Goal: Task Accomplishment & Management: Complete application form

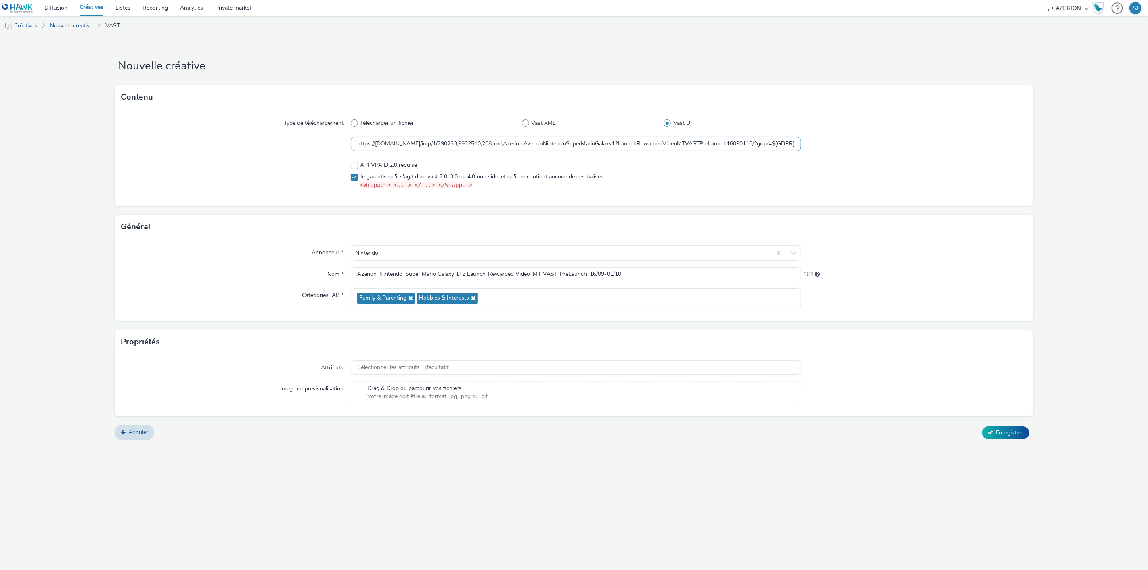
scroll to position [0, 510]
drag, startPoint x: 748, startPoint y: 148, endPoint x: 937, endPoint y: 164, distance: 190.0
click at [937, 164] on div "Type de téléchargement Télécharger un fichier Vast XML Vast Url https://servedb…" at bounding box center [574, 157] width 918 height 96
click at [891, 172] on div at bounding box center [913, 175] width 225 height 35
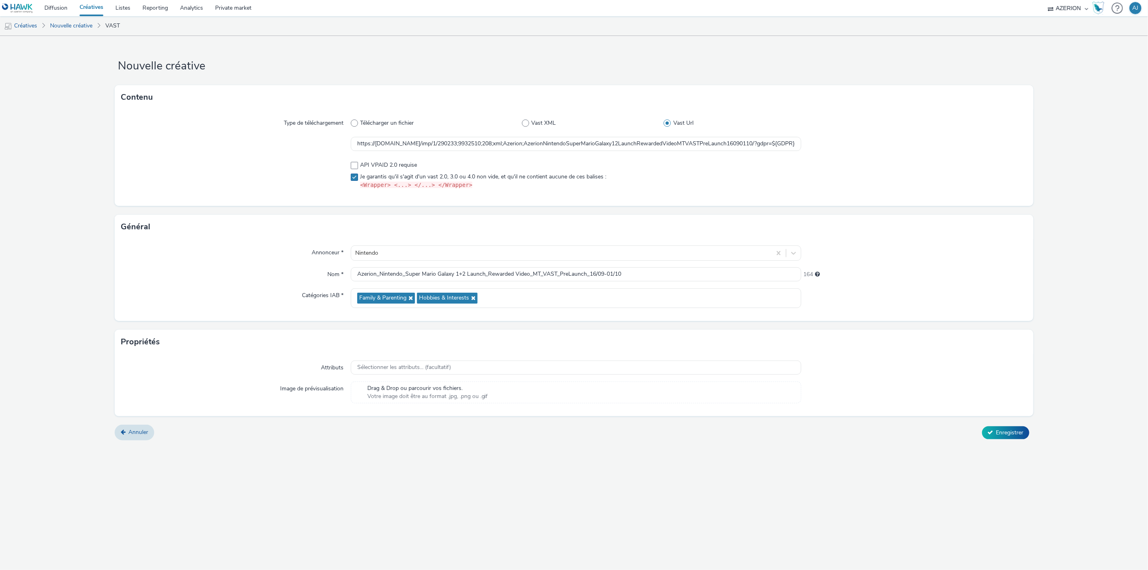
click at [793, 177] on label "Je garantis qu'il s'agit d'un vast 2.0, 3.0 ou 4.0 non vide, et qu'il ne contie…" at bounding box center [576, 181] width 451 height 17
checkbox input "false"
drag, startPoint x: 716, startPoint y: 150, endPoint x: 813, endPoint y: 147, distance: 96.9
click at [813, 147] on div "https://[DOMAIN_NAME]/imp/1/290233;9932510;208;xml;Azerion;AzerionNintendoSuper…" at bounding box center [574, 144] width 906 height 15
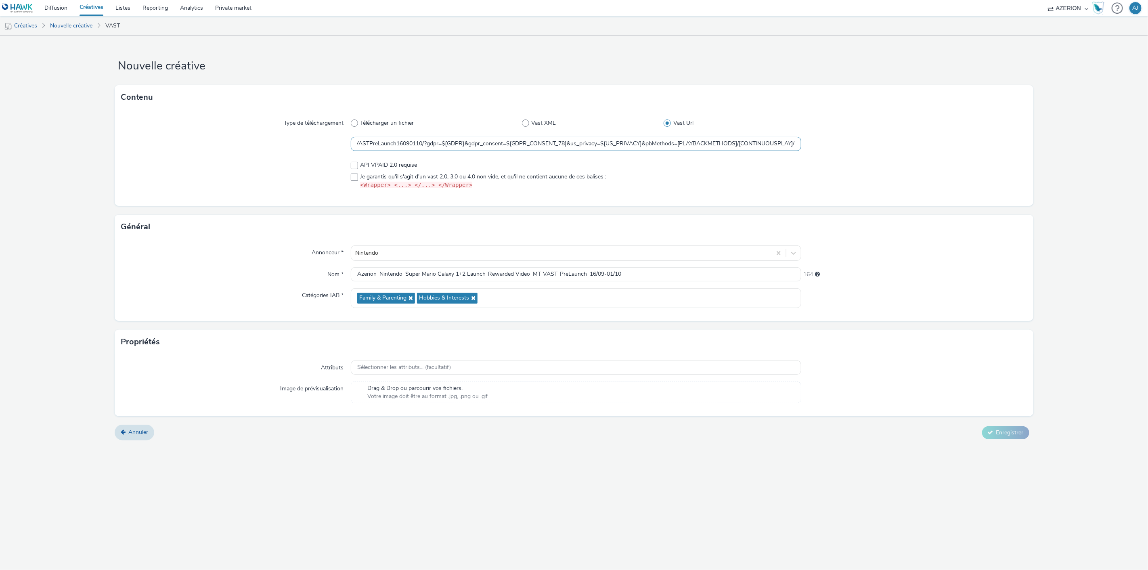
click at [753, 141] on input "https://[DOMAIN_NAME]/imp/1/290233;9932510;208;xml;Azerion;AzerionNintendoSuper…" at bounding box center [576, 144] width 451 height 14
drag, startPoint x: 669, startPoint y: 143, endPoint x: 714, endPoint y: 154, distance: 46.0
click at [714, 154] on div "Type de téléchargement Télécharger un fichier Vast XML Vast Url https://servedb…" at bounding box center [574, 157] width 918 height 96
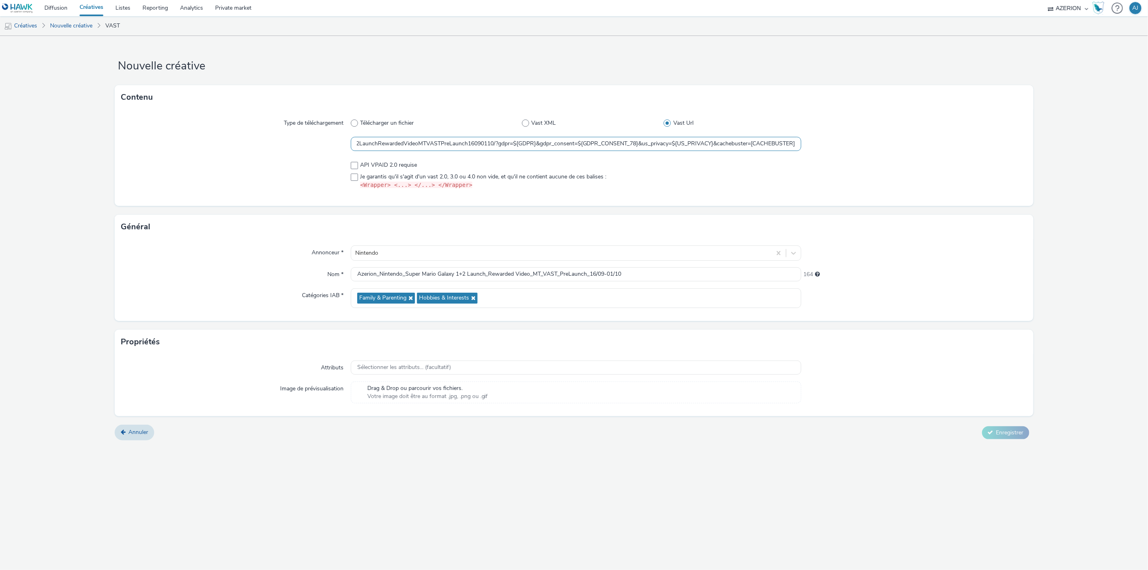
type input "https://[DOMAIN_NAME]/imp/1/290233;9932510;208;xml;Azerion;AzerionNintendoSuper…"
click at [913, 145] on div at bounding box center [913, 144] width 225 height 15
click at [599, 147] on input "https://[DOMAIN_NAME]/imp/1/290233;9932510;208;xml;Azerion;AzerionNintendoSuper…" at bounding box center [576, 144] width 451 height 14
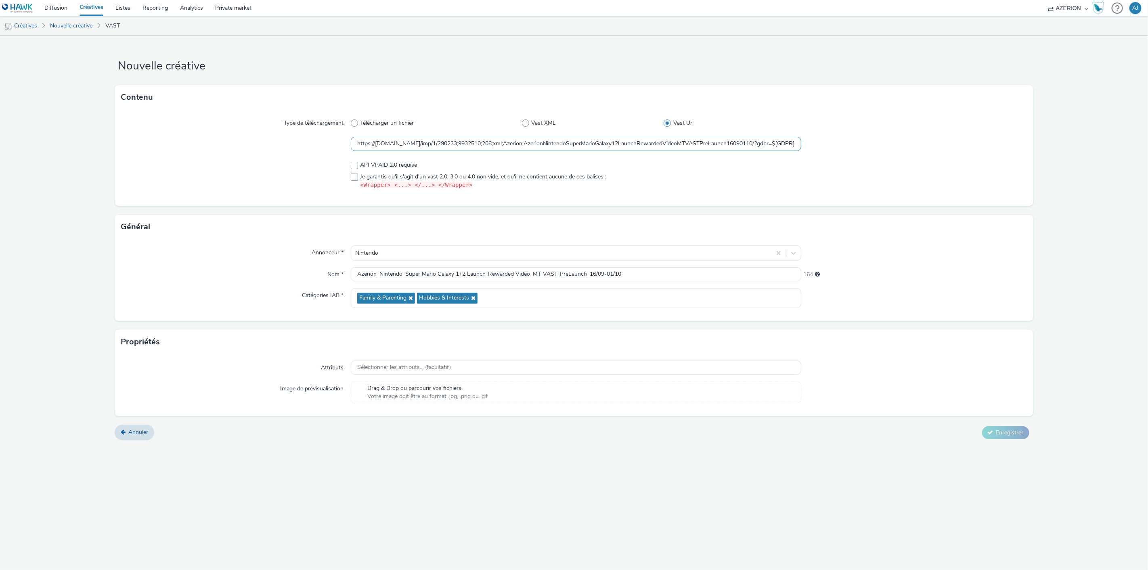
click at [599, 147] on input "https://[DOMAIN_NAME]/imp/1/290233;9932510;208;xml;Azerion;AzerionNintendoSuper…" at bounding box center [576, 144] width 451 height 14
click at [380, 164] on span "API VPAID 2.0 requise" at bounding box center [388, 165] width 57 height 8
checkbox input "true"
click at [377, 175] on span "Je garantis qu'il s'agit d'un vast 2.0, 3.0 ou 4.0 non vide, et qu'il ne contie…" at bounding box center [483, 181] width 246 height 17
checkbox input "true"
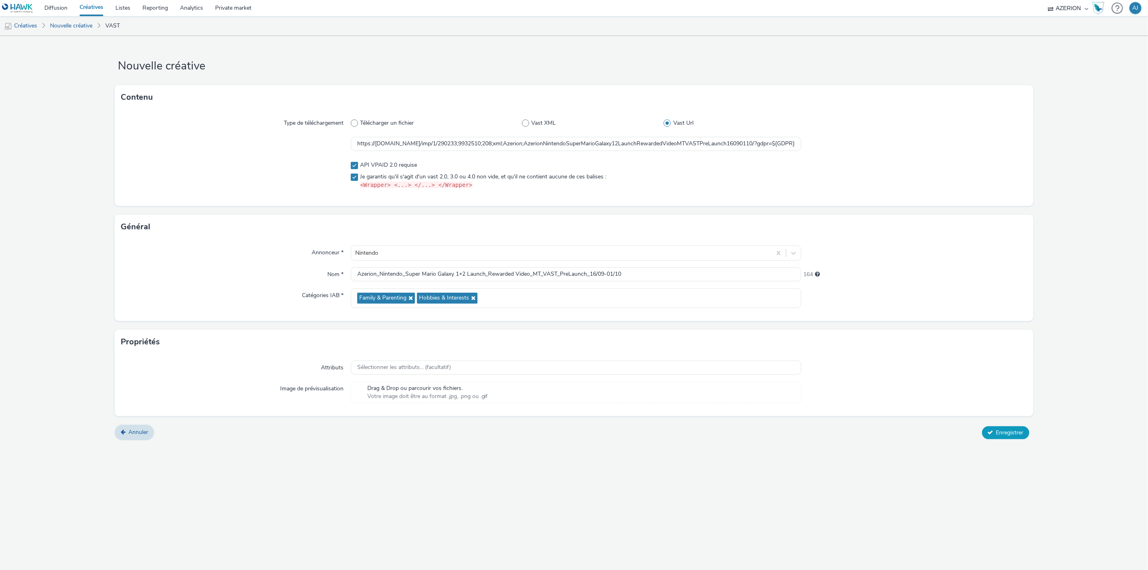
click at [996, 432] on span "Enregistrer" at bounding box center [1009, 433] width 27 height 8
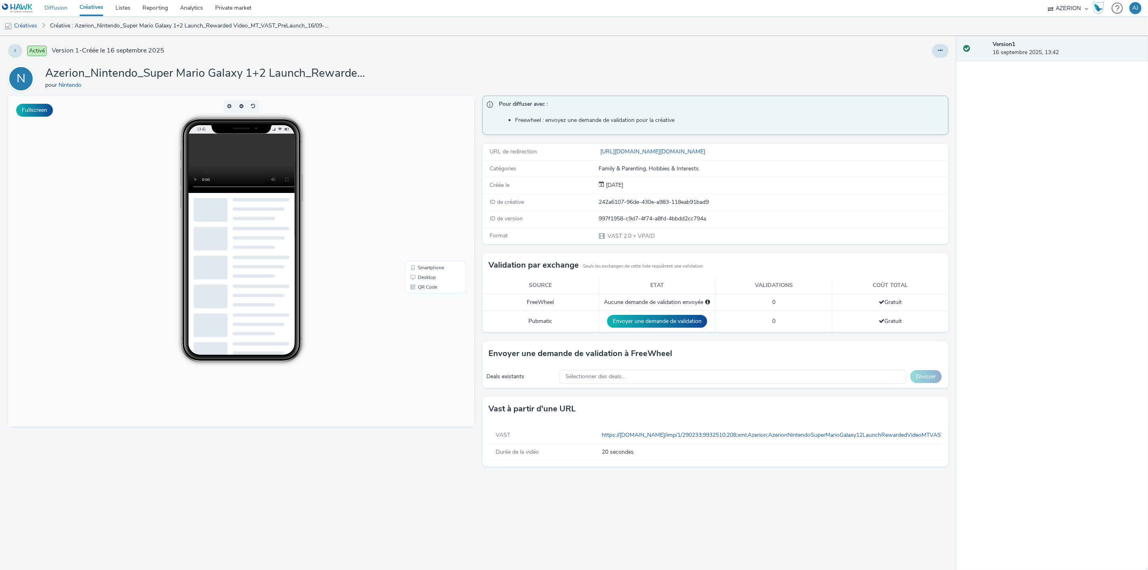
click at [55, 9] on link "Diffusion" at bounding box center [55, 8] width 35 height 16
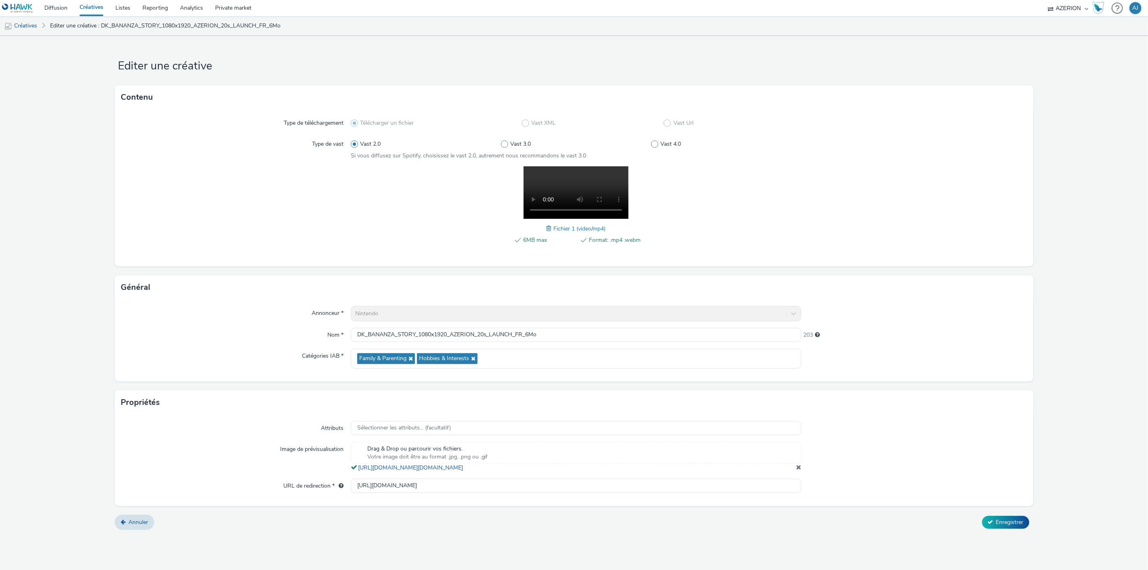
click at [82, 6] on link "Créatives" at bounding box center [91, 8] width 36 height 16
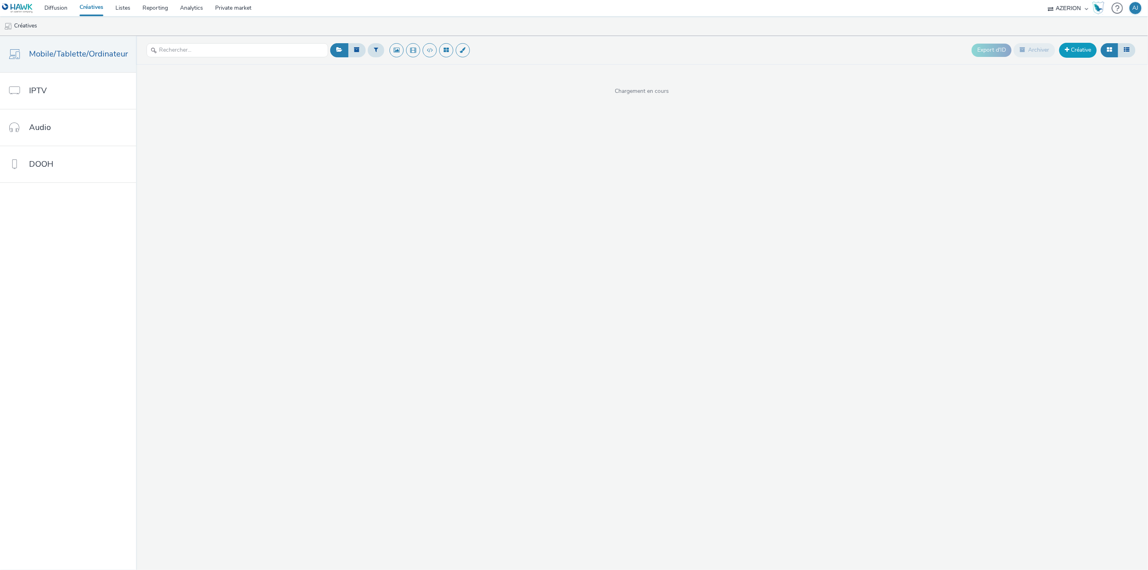
click at [1085, 51] on link "Créative" at bounding box center [1078, 50] width 38 height 15
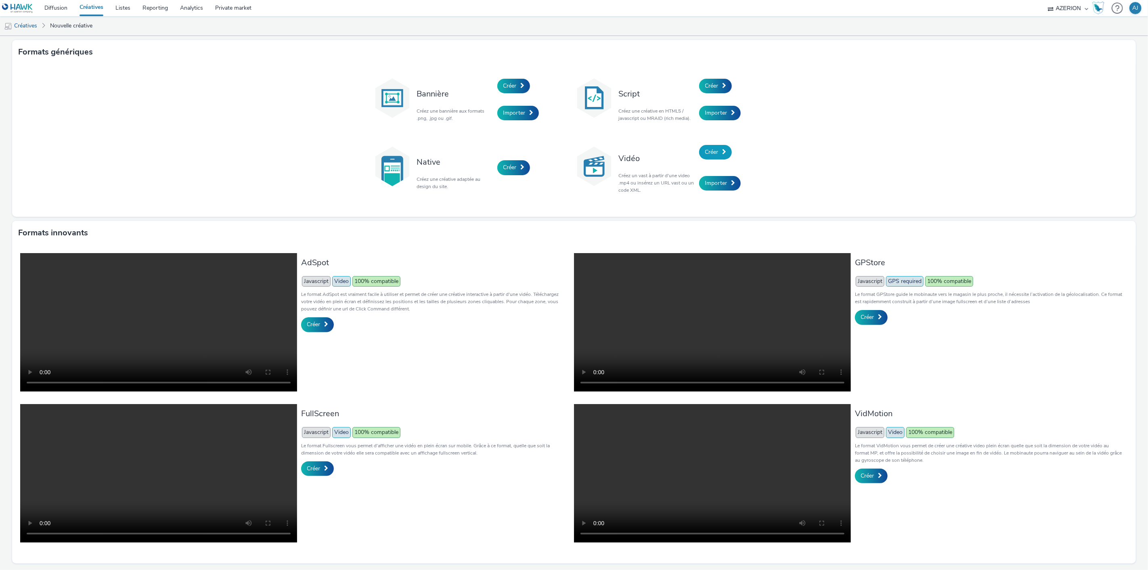
click at [706, 157] on link "Créer" at bounding box center [715, 152] width 33 height 15
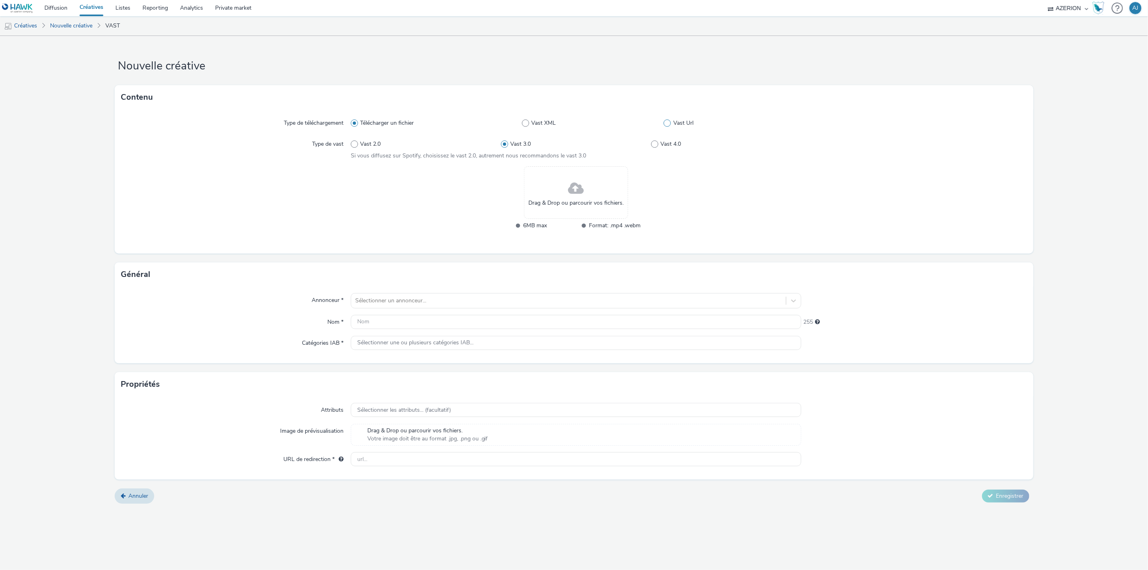
click at [668, 122] on span at bounding box center [667, 123] width 7 height 7
click at [668, 122] on input "Vast Url" at bounding box center [666, 123] width 5 height 5
radio input "false"
radio input "true"
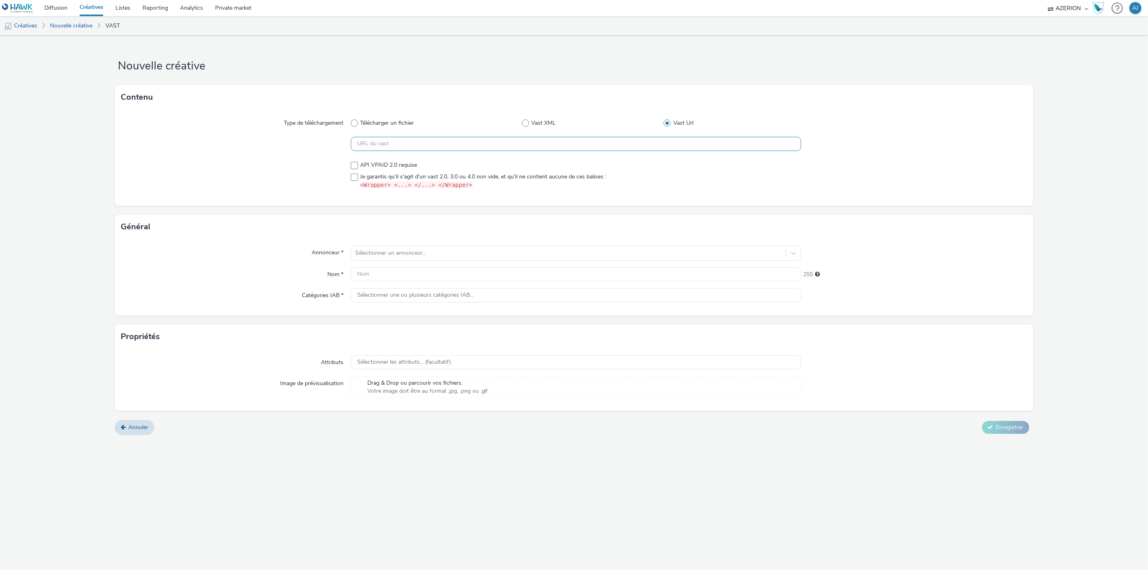
click at [447, 147] on input "text" at bounding box center [576, 144] width 451 height 14
paste input "https://[DOMAIN_NAME]/imp/1/290233;9932510;208;xml;Azerion;AzerionNintendoSuper…"
type input "https://[DOMAIN_NAME]/imp/1/290233;9932510;208;xml;Azerion;AzerionNintendoSuper…"
click at [767, 182] on label "Je garantis qu'il s'agit d'un vast 2.0, 3.0 ou 4.0 non vide, et qu'il ne contie…" at bounding box center [576, 181] width 451 height 17
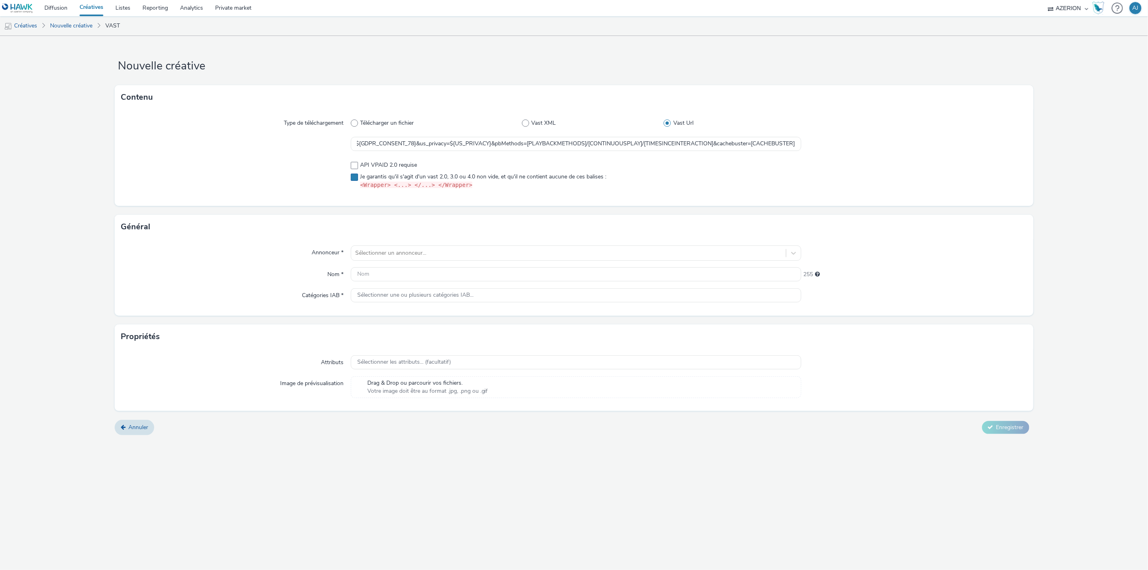
scroll to position [0, 0]
click at [424, 176] on span "Je garantis qu'il s'agit d'un vast 2.0, 3.0 ou 4.0 non vide, et qu'il ne contie…" at bounding box center [483, 181] width 246 height 17
checkbox input "false"
click at [389, 164] on span "API VPAID 2.0 requise" at bounding box center [388, 165] width 57 height 8
click at [387, 164] on span "API VPAID 2.0 requise" at bounding box center [388, 165] width 57 height 8
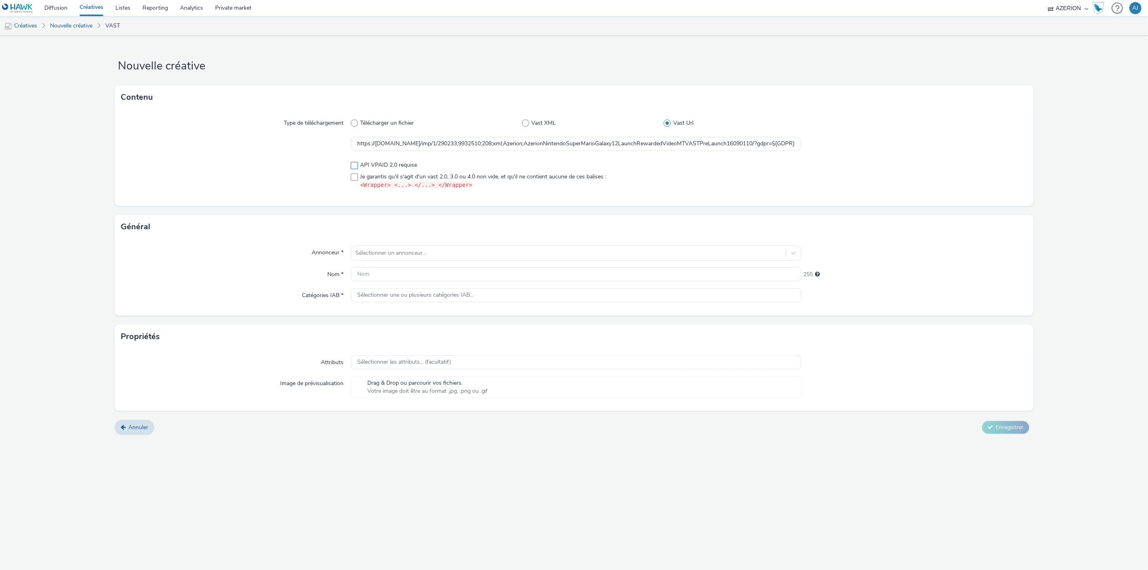
checkbox input "false"
click at [387, 174] on span "Je garantis qu'il s'agit d'un vast 2.0, 3.0 ou 4.0 non vide, et qu'il ne contie…" at bounding box center [483, 181] width 246 height 17
checkbox input "true"
click at [406, 255] on div at bounding box center [568, 253] width 427 height 10
type input "NIN"
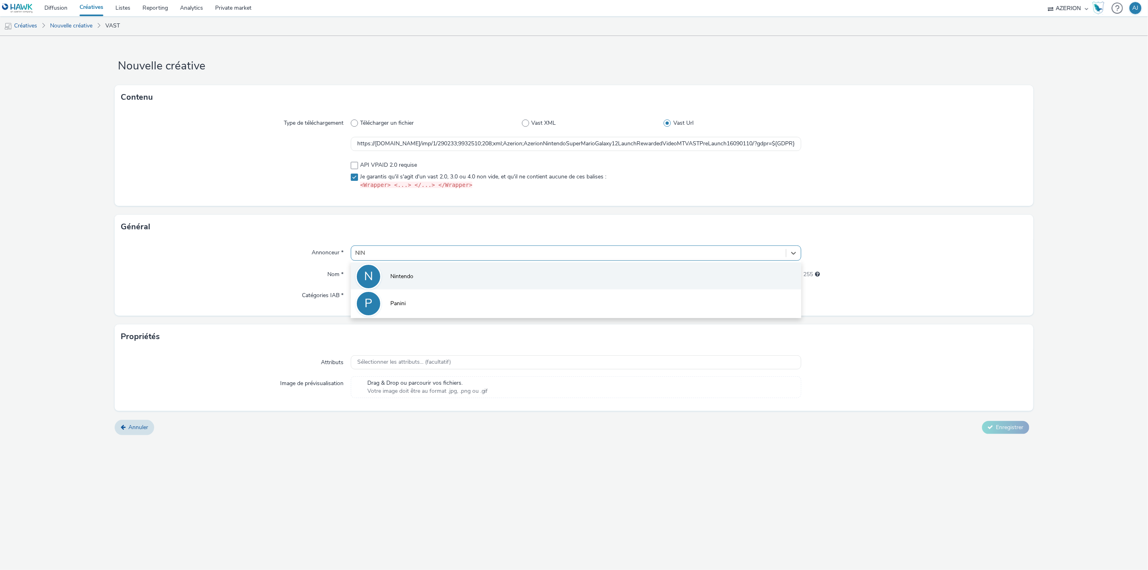
click at [392, 273] on span "Nintendo" at bounding box center [401, 277] width 23 height 8
click at [392, 273] on input "text" at bounding box center [576, 274] width 451 height 14
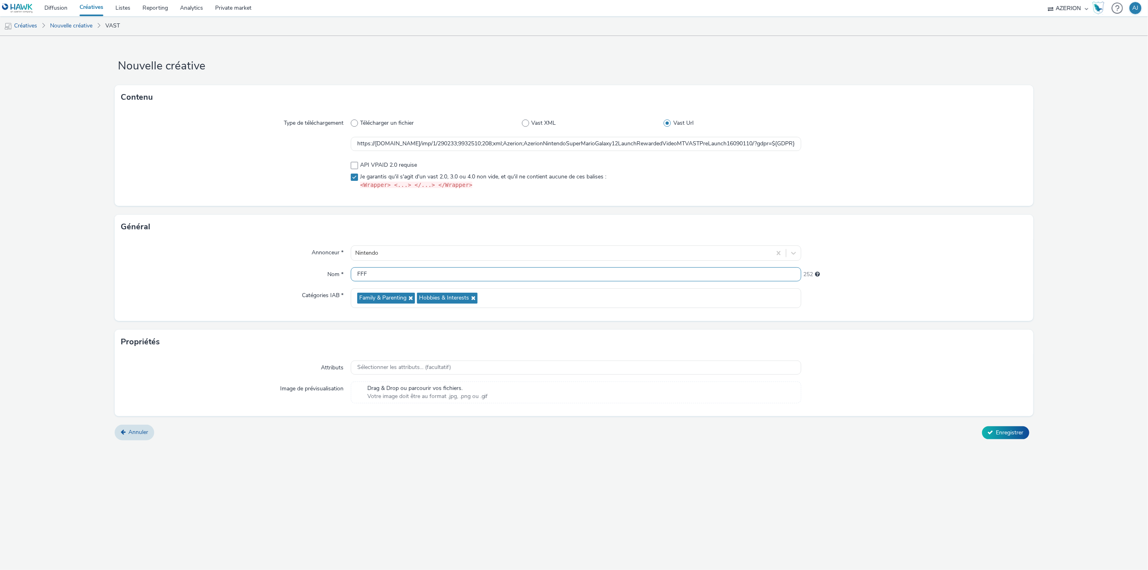
type input "FFF"
click at [287, 274] on div "Nom *" at bounding box center [235, 274] width 229 height 15
click at [612, 550] on div "Nouvelle créative Contenu Type de téléchargement Télécharger un fichier Vast XM…" at bounding box center [574, 303] width 1148 height 534
click at [1010, 432] on span "Enregistrer" at bounding box center [1009, 433] width 27 height 8
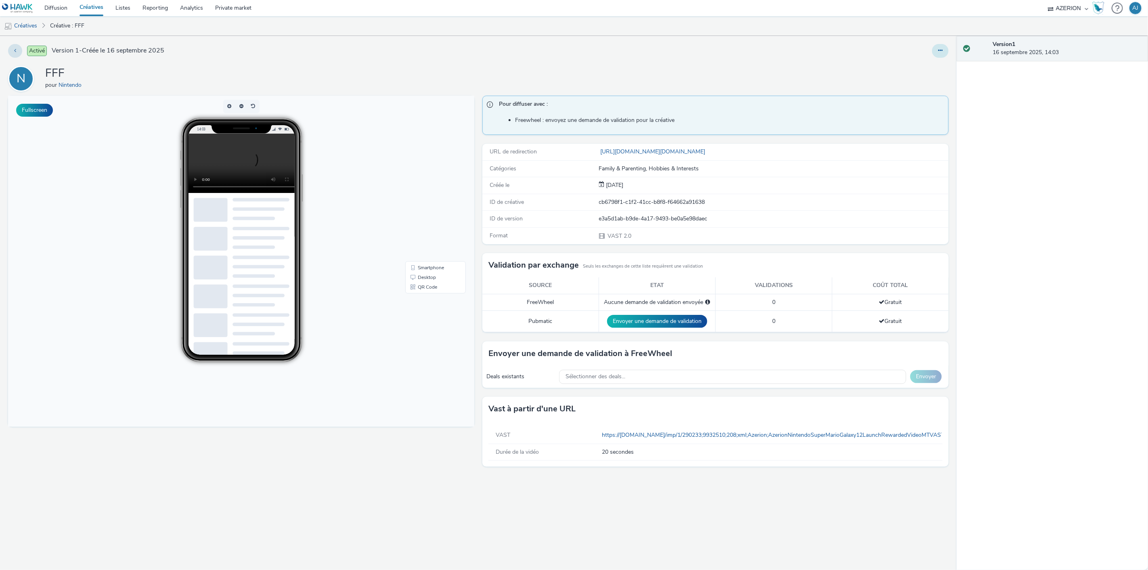
click at [936, 49] on button at bounding box center [940, 51] width 17 height 14
click at [929, 62] on link "Modifier" at bounding box center [918, 67] width 61 height 16
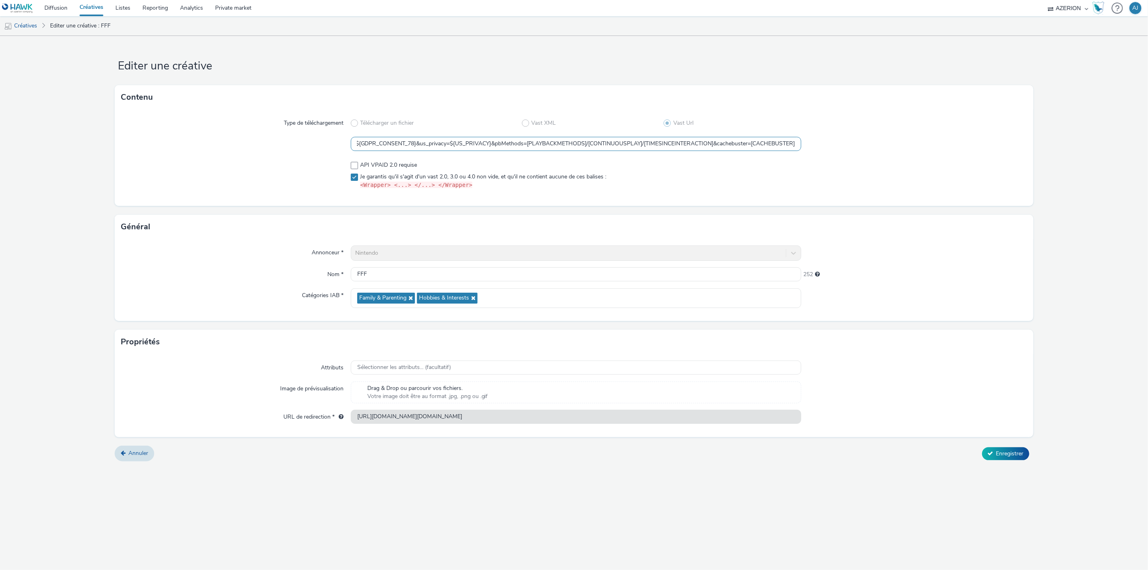
scroll to position [0, 510]
drag, startPoint x: 647, startPoint y: 144, endPoint x: 807, endPoint y: 149, distance: 160.4
click at [807, 149] on div "https://servedby.flashtalking.com/imp/1/290233;9932510;208;xml;Azerion;AzerionN…" at bounding box center [574, 144] width 906 height 15
click at [642, 140] on input "https://servedby.flashtalking.com/imp/1/290233;9932510;208;xml;Azerion;AzerionN…" at bounding box center [576, 144] width 451 height 14
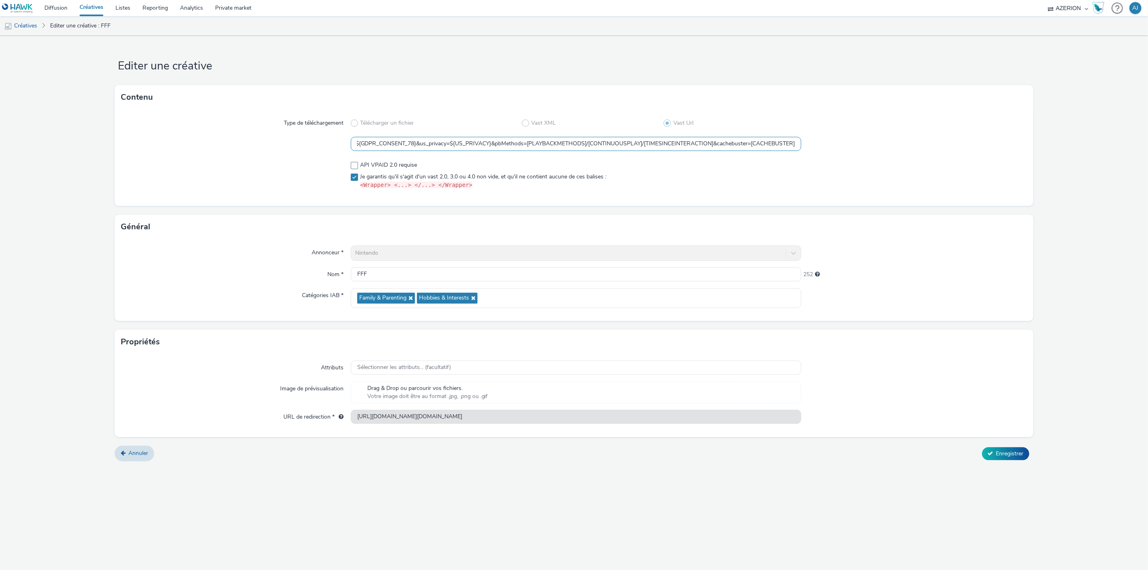
drag, startPoint x: 494, startPoint y: 143, endPoint x: 518, endPoint y: 145, distance: 23.5
click at [518, 145] on input "https://servedby.flashtalking.com/imp/1/290233;9932510;208;xml;Azerion;AzerionN…" at bounding box center [576, 144] width 451 height 14
click at [518, 144] on input "https://servedby.flashtalking.com/imp/1/290233;9932510;208;xml;Azerion;AzerionN…" at bounding box center [576, 144] width 451 height 14
drag, startPoint x: 522, startPoint y: 143, endPoint x: 493, endPoint y: 143, distance: 29.5
click at [493, 144] on input "https://servedby.flashtalking.com/imp/1/290233;9932510;208;xml;Azerion;AzerionN…" at bounding box center [576, 144] width 451 height 14
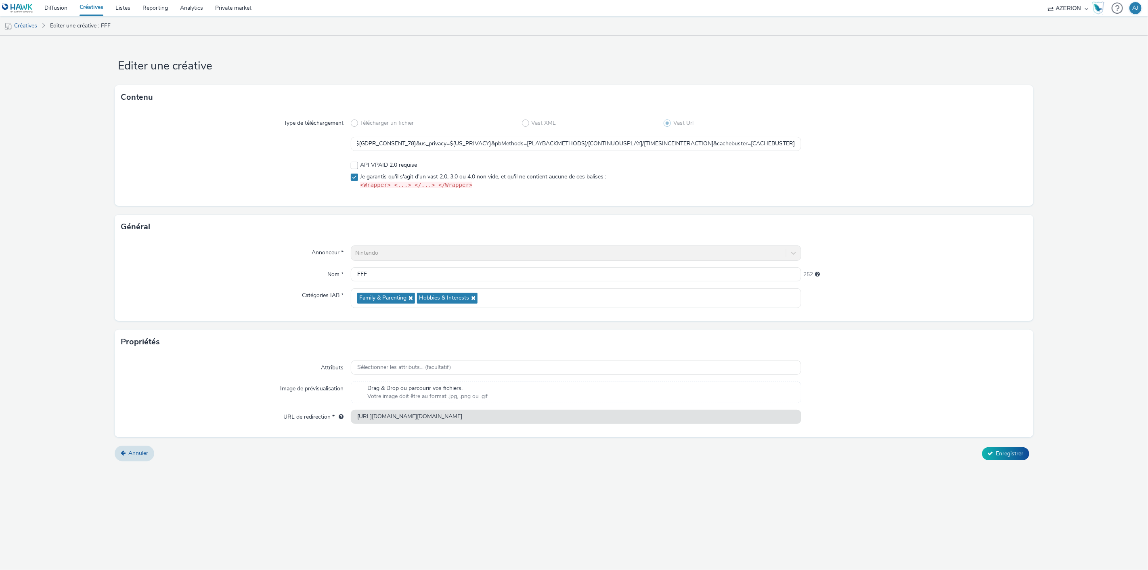
click at [92, 7] on link "Créatives" at bounding box center [91, 8] width 36 height 16
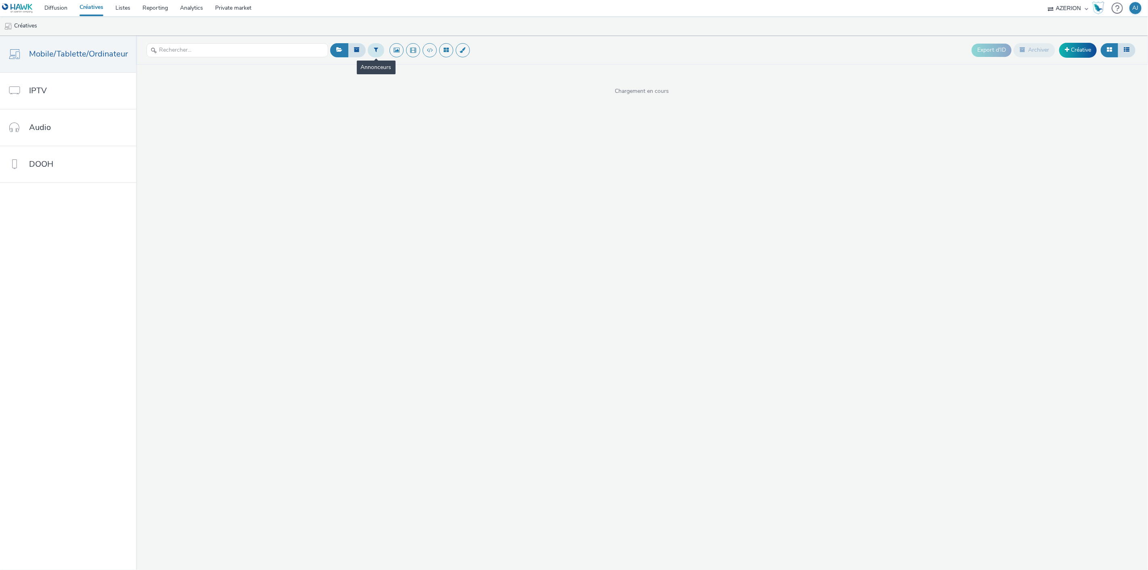
click at [381, 49] on button at bounding box center [376, 50] width 17 height 14
click at [405, 57] on div "Sélectionner un annonceur..." at bounding box center [424, 50] width 81 height 13
type input "NINTEN"
click at [392, 71] on div "Nintendo" at bounding box center [424, 65] width 81 height 17
click at [394, 65] on span "Nintendo" at bounding box center [400, 65] width 23 height 8
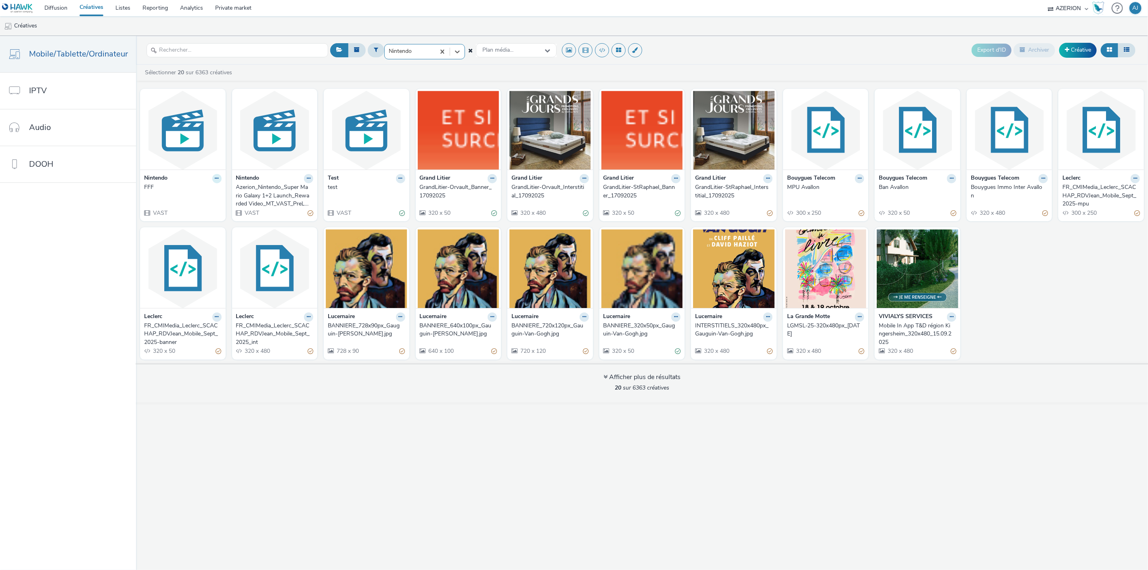
click at [215, 177] on icon at bounding box center [217, 178] width 4 height 5
click at [194, 239] on link "Archiver" at bounding box center [191, 241] width 61 height 16
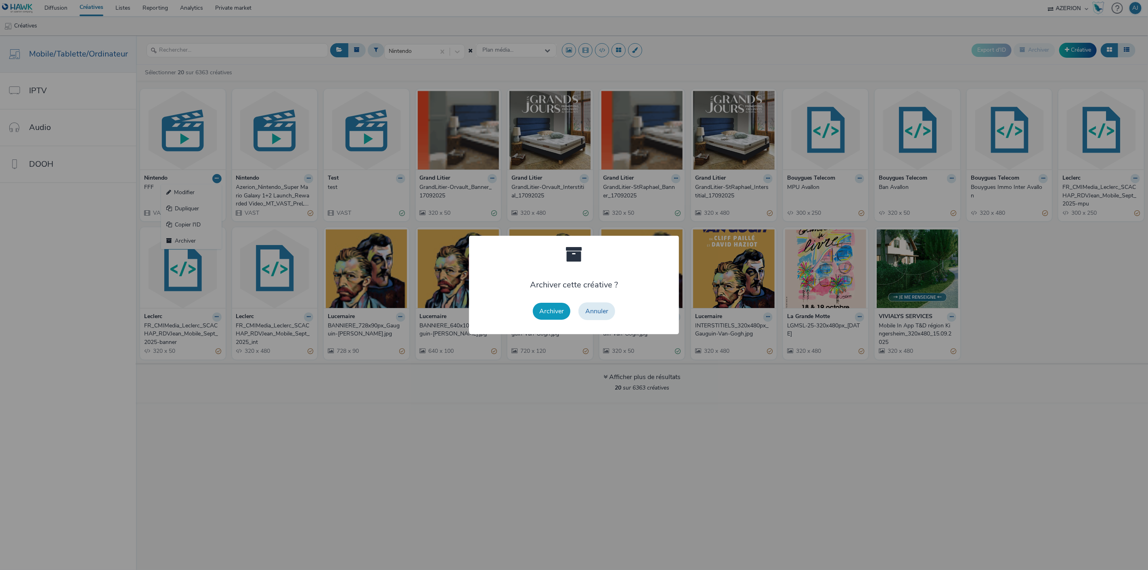
click at [562, 309] on button "Archiver" at bounding box center [552, 311] width 38 height 17
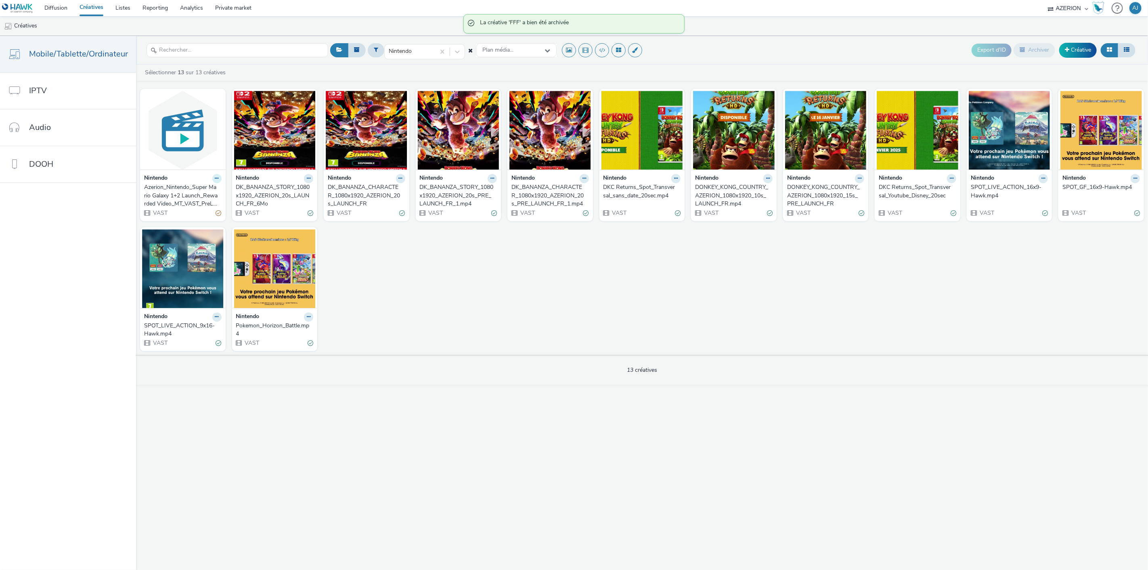
click at [215, 179] on icon at bounding box center [217, 178] width 4 height 5
click at [203, 196] on link "Modifier" at bounding box center [191, 193] width 61 height 16
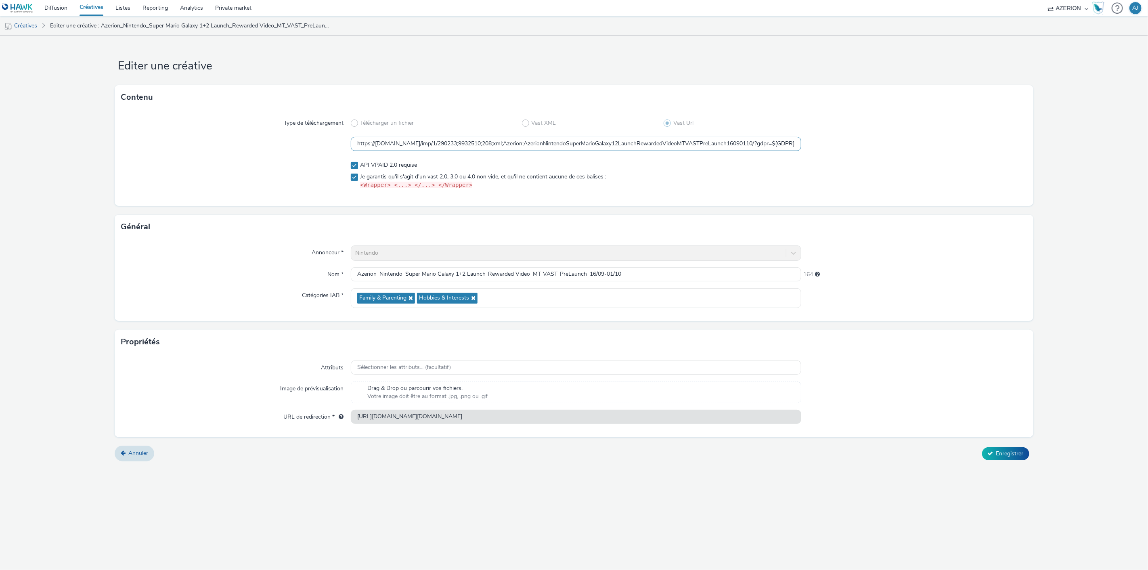
click at [688, 147] on input "https://servedby.flashtalking.com/imp/1/290233;9932510;208;xml;Azerion;AzerionN…" at bounding box center [576, 144] width 451 height 14
paste input "pbMethods=[PLAYBACKMETHODS]/[CONTINUOUSPLAY]/[TIMESINCEINTERACTION]&"
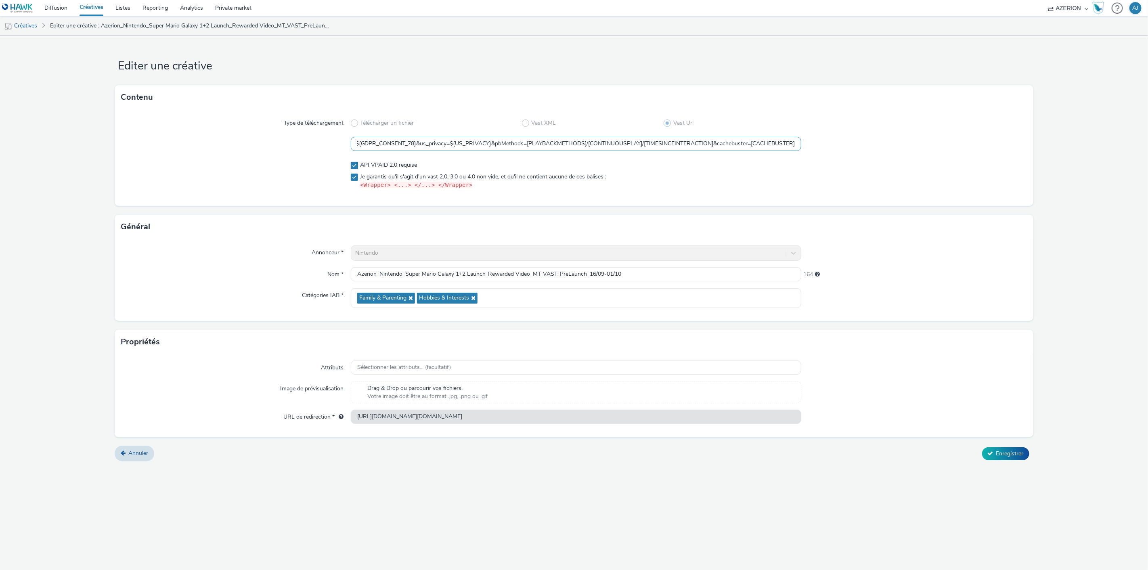
type input "https://servedby.flashtalking.com/imp/1/290233;9932510;208;xml;Azerion;AzerionN…"
click at [397, 166] on span "API VPAID 2.0 requise" at bounding box center [388, 165] width 57 height 8
click at [780, 162] on label "API VPAID 2.0 requise" at bounding box center [576, 165] width 451 height 8
checkbox input "true"
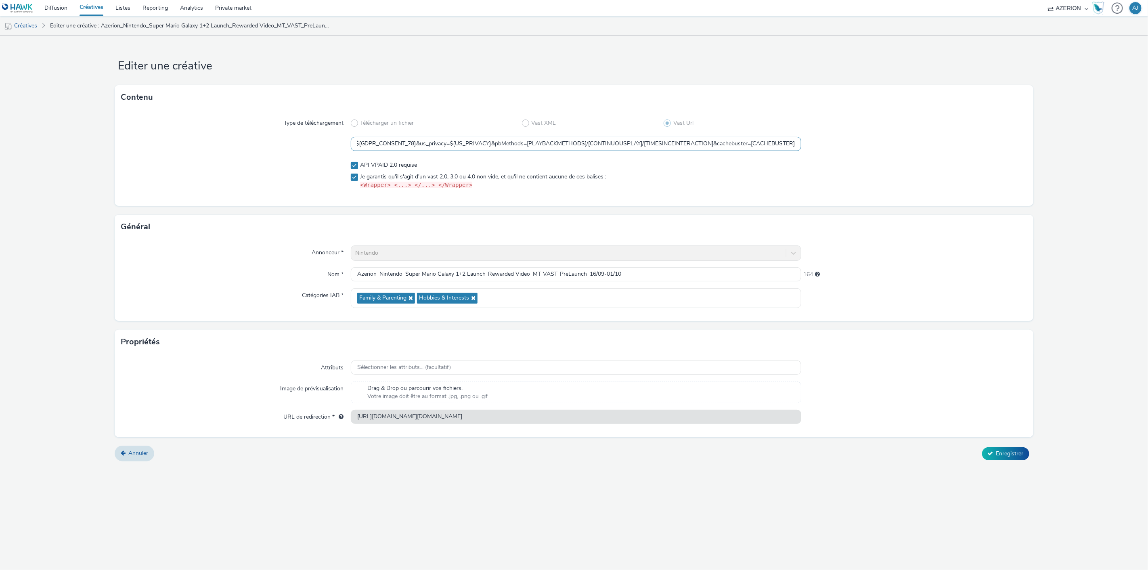
scroll to position [0, 510]
drag, startPoint x: 744, startPoint y: 144, endPoint x: 911, endPoint y: 150, distance: 167.2
click at [911, 150] on div "https://servedby.flashtalking.com/imp/1/290233;9932510;208;xml;Azerion;AzerionN…" at bounding box center [574, 144] width 906 height 15
click at [911, 150] on div at bounding box center [913, 144] width 225 height 15
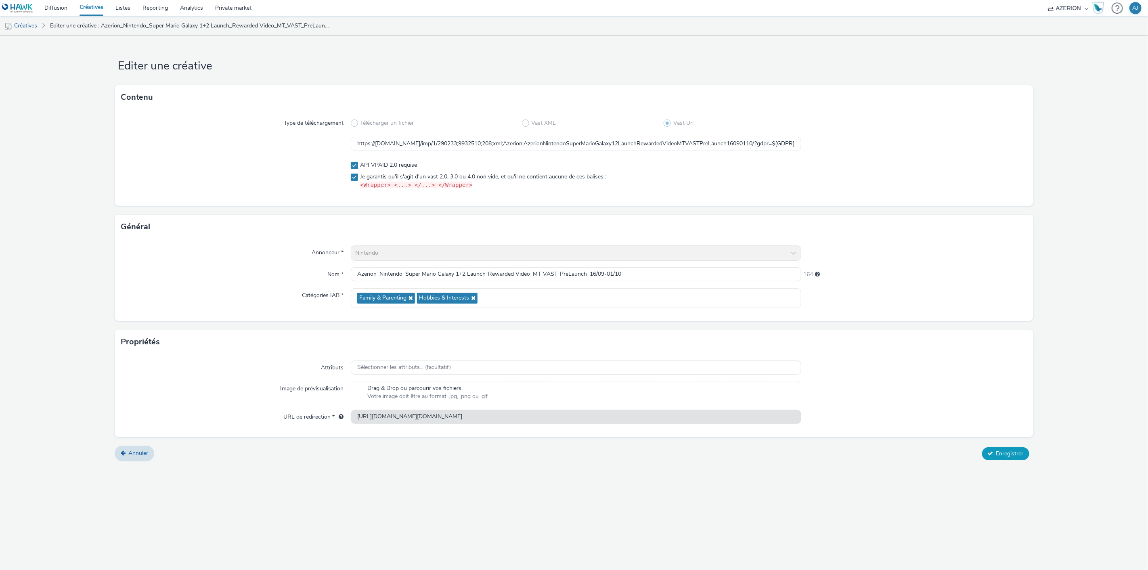
click at [1003, 451] on span "Enregistrer" at bounding box center [1009, 454] width 27 height 8
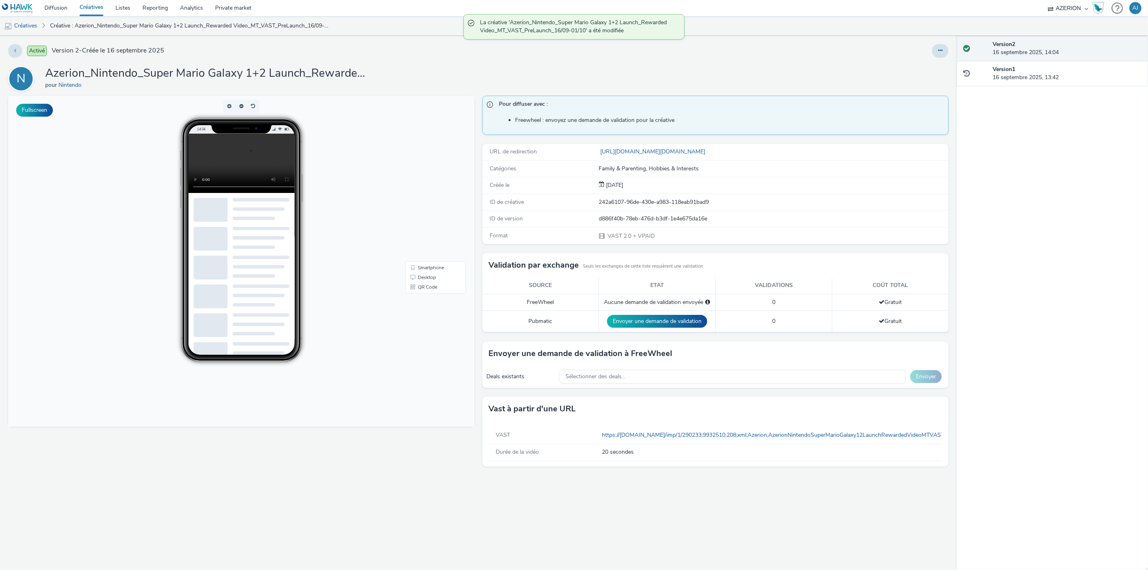
click at [547, 49] on div "Activé Version 2 - Créée le 16 septembre 2025" at bounding box center [290, 51] width 564 height 14
click at [40, 110] on button "Fullscreen" at bounding box center [34, 110] width 37 height 13
click at [949, 51] on div "Activé Version 2 - Créée le 16 septembre 2025 N Azerion_Nintendo_Super Mario Ga…" at bounding box center [478, 303] width 957 height 534
click at [943, 51] on button at bounding box center [940, 51] width 17 height 14
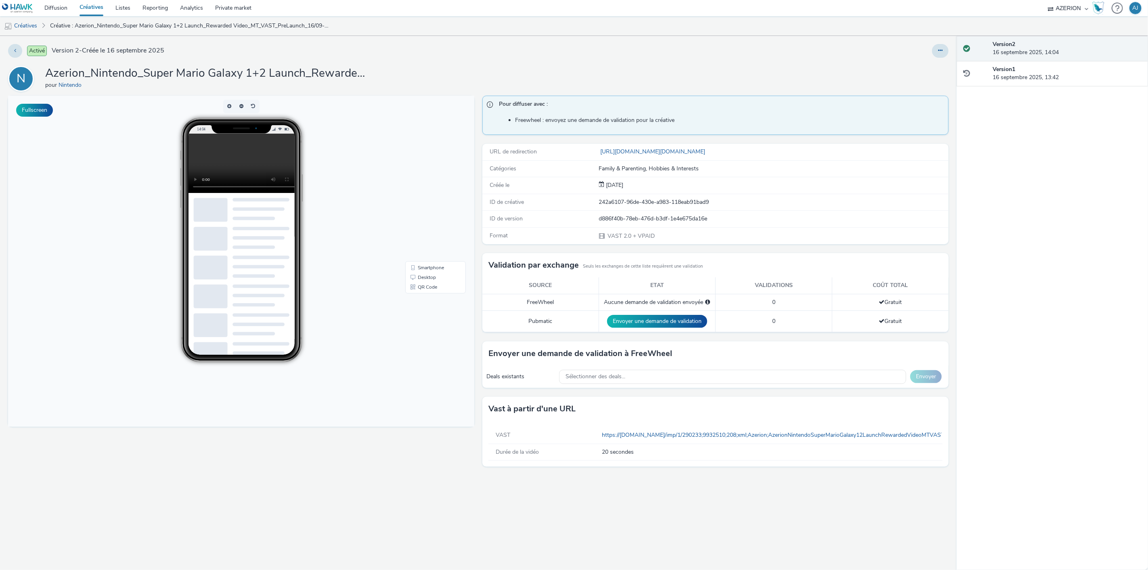
click at [254, 155] on video at bounding box center [247, 163] width 119 height 59
click at [752, 432] on link "https://servedby.flashtalking.com/imp/1/290233;9932510;208;xml;Azerion;AzerionN…" at bounding box center [1063, 435] width 922 height 8
click at [231, 155] on video at bounding box center [247, 163] width 119 height 59
click at [34, 113] on button "Fullscreen" at bounding box center [34, 110] width 37 height 13
drag, startPoint x: 655, startPoint y: 303, endPoint x: 677, endPoint y: 302, distance: 21.8
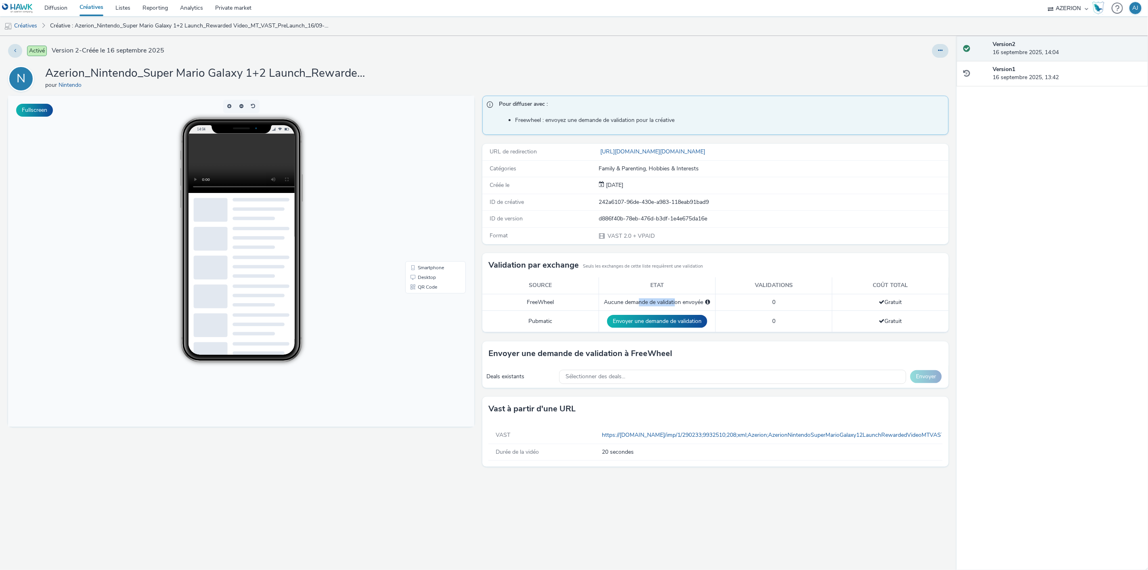
click at [677, 302] on div "Aucune demande de validation envoyée" at bounding box center [657, 302] width 108 height 8
click at [630, 153] on link "https://servedby.flashtalking.com/click/8/290233;9932510;5613777;211;0/?random=…" at bounding box center [654, 152] width 110 height 8
click at [225, 162] on video at bounding box center [247, 163] width 119 height 59
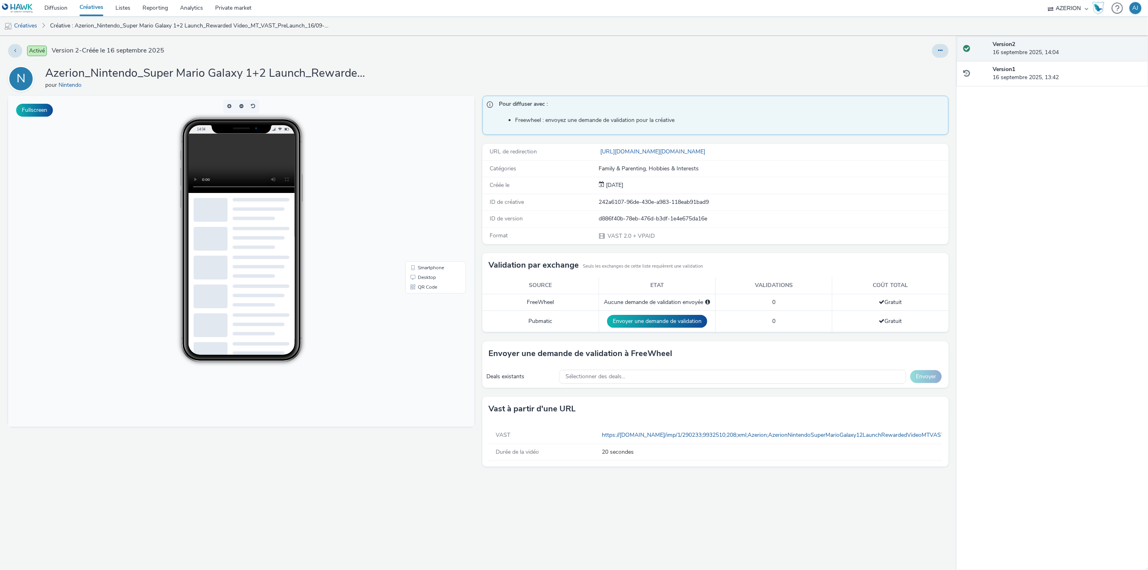
click at [225, 162] on video at bounding box center [247, 163] width 119 height 59
drag, startPoint x: 225, startPoint y: 162, endPoint x: 228, endPoint y: 158, distance: 5.3
click at [228, 158] on video at bounding box center [247, 163] width 119 height 59
click at [672, 436] on link "https://servedby.flashtalking.com/imp/1/290233;9932510;208;xml;Azerion;AzerionN…" at bounding box center [1063, 435] width 922 height 8
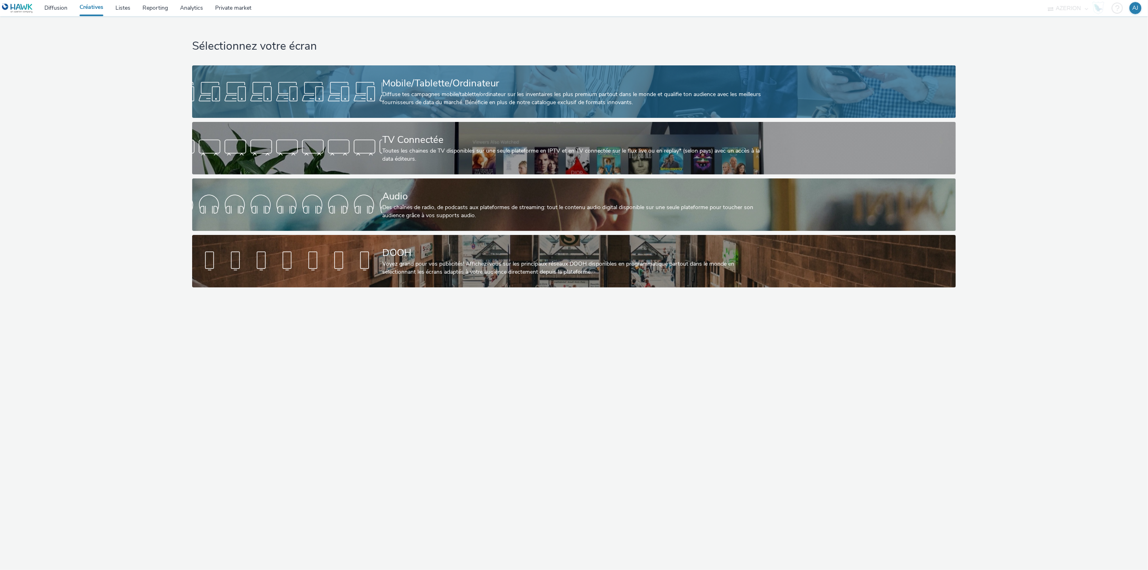
click at [428, 94] on div "Diffuse tes campagnes mobile/tablette/ordinateur sur les inventaires les plus p…" at bounding box center [572, 98] width 380 height 17
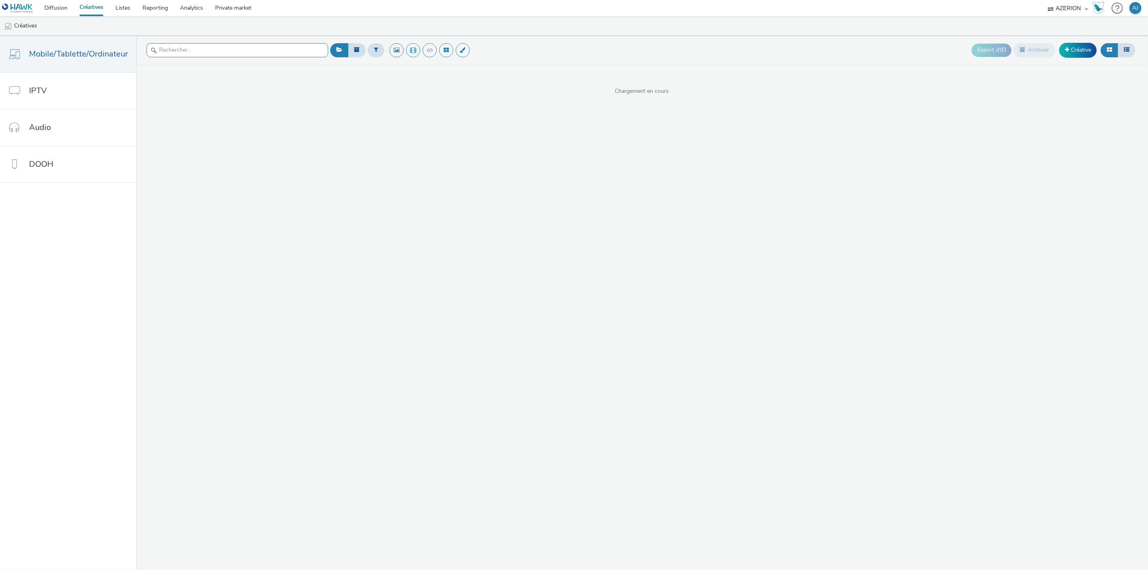
click at [243, 55] on input "text" at bounding box center [238, 50] width 182 height 14
type input "orange"
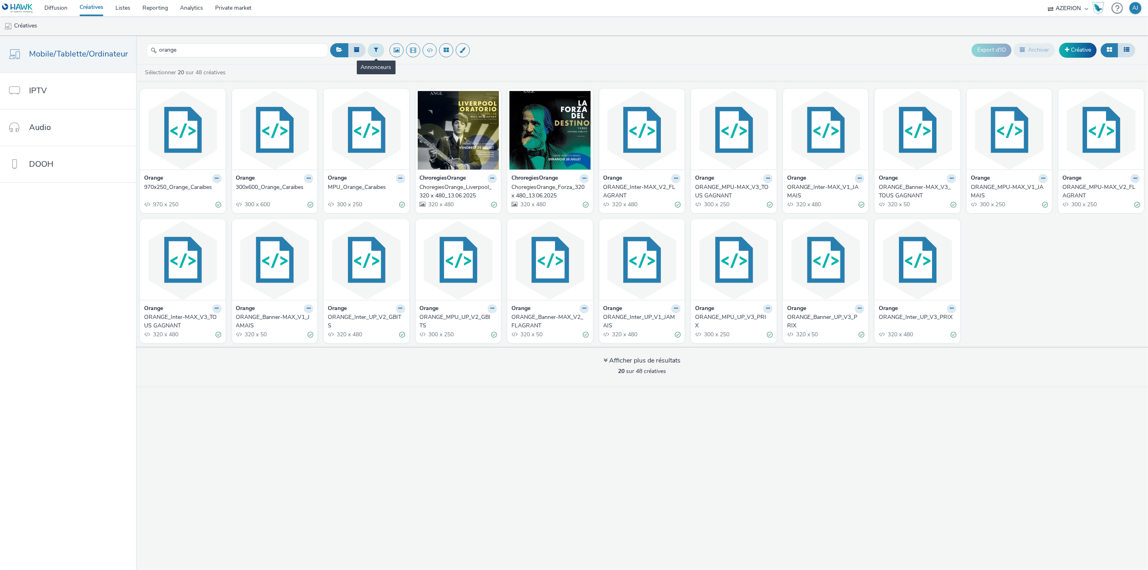
click at [368, 51] on button at bounding box center [376, 50] width 17 height 14
click at [405, 55] on div at bounding box center [417, 53] width 57 height 10
type input "orange"
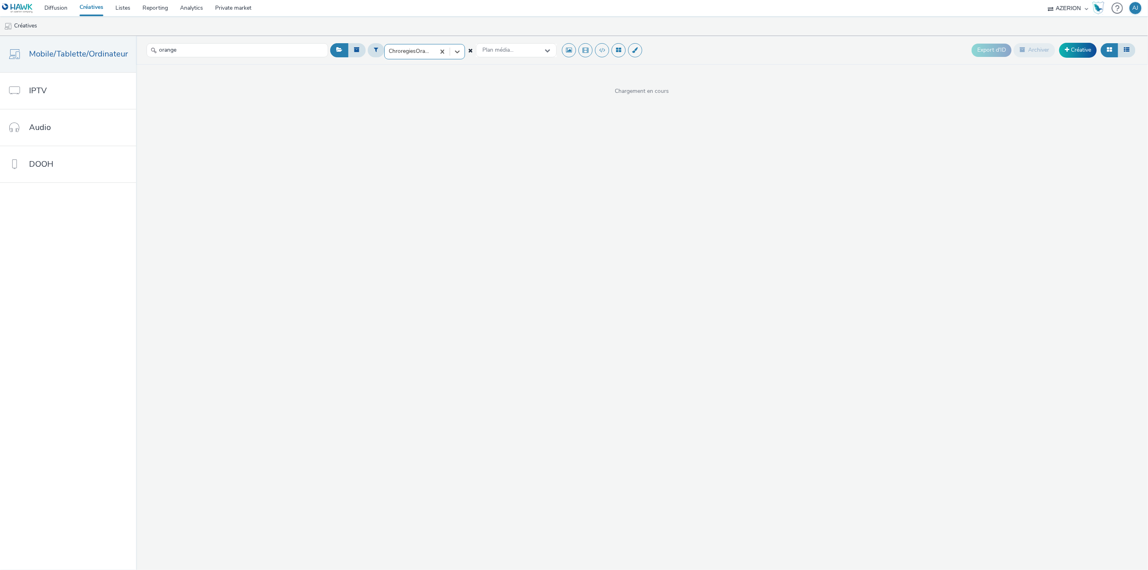
click at [425, 53] on div at bounding box center [410, 51] width 42 height 10
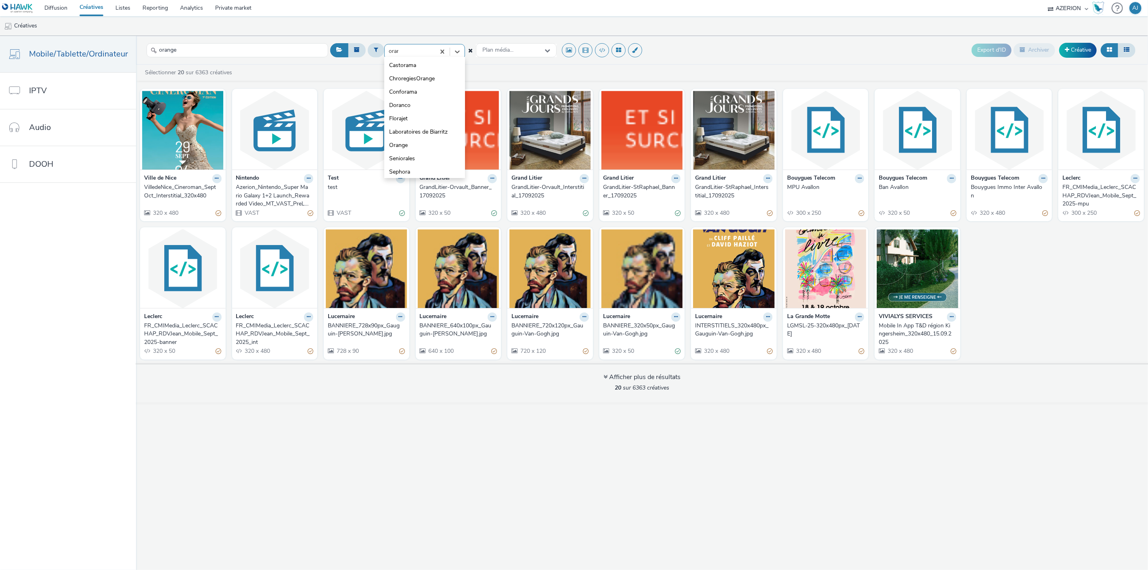
type input "orange"
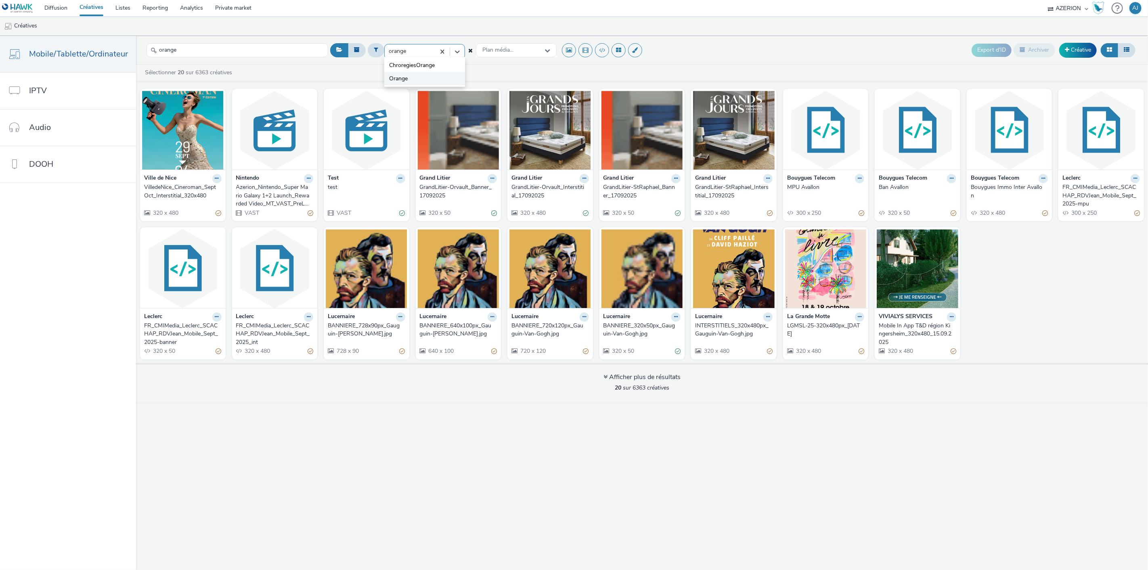
click at [408, 80] on li "Orange" at bounding box center [424, 78] width 81 height 13
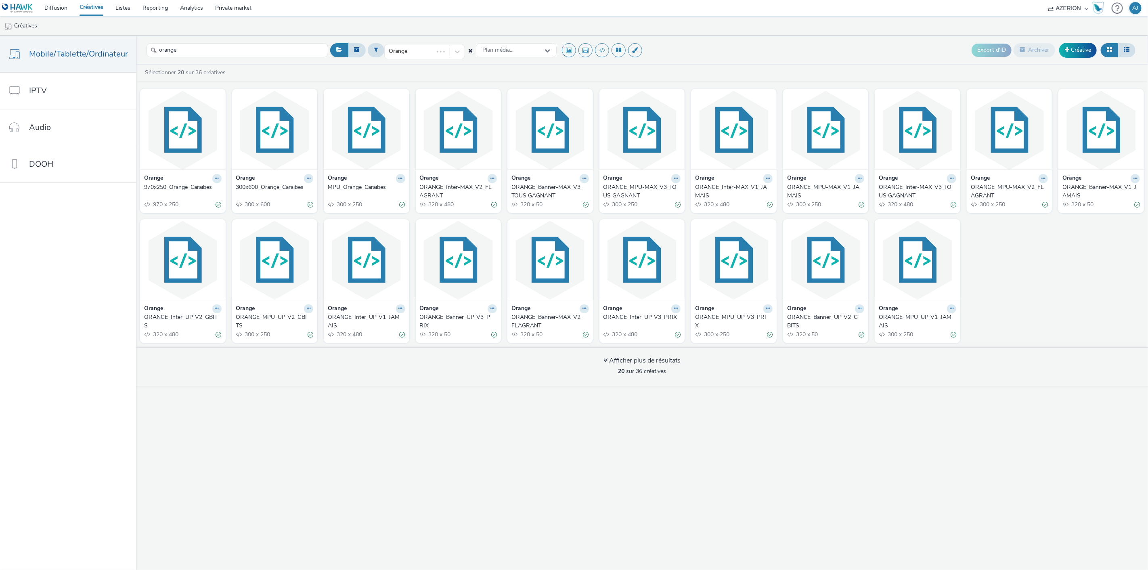
click at [534, 193] on div "ORANGE_Banner-MAX_V3_TOUS GAGNANT" at bounding box center [549, 191] width 74 height 17
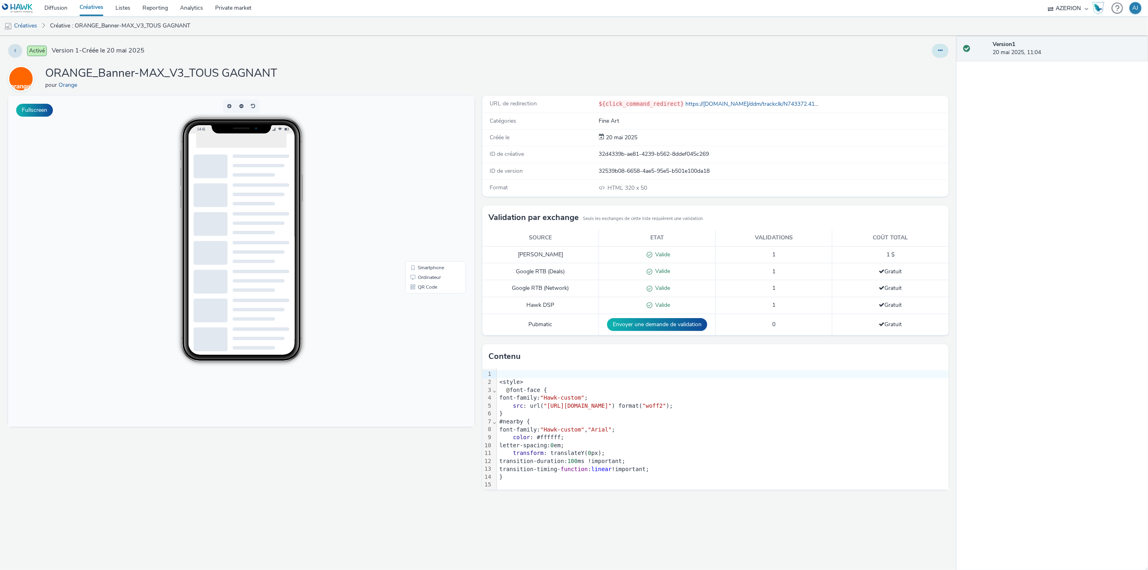
click at [942, 53] on icon at bounding box center [940, 51] width 4 height 6
click at [910, 66] on link "Modifier" at bounding box center [918, 67] width 61 height 16
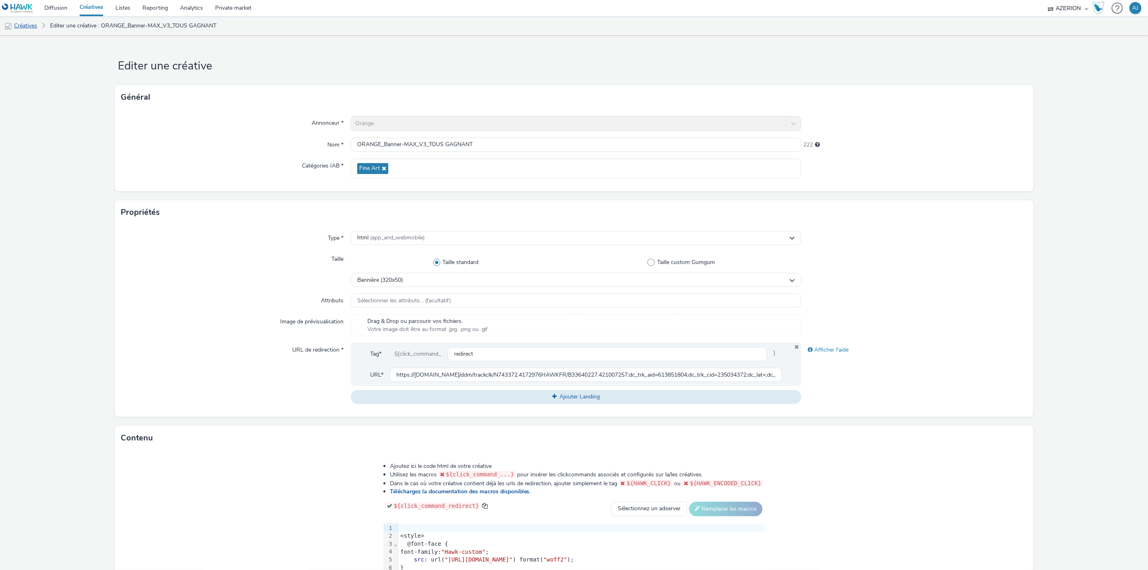
click at [34, 25] on link "Créatives" at bounding box center [20, 25] width 41 height 19
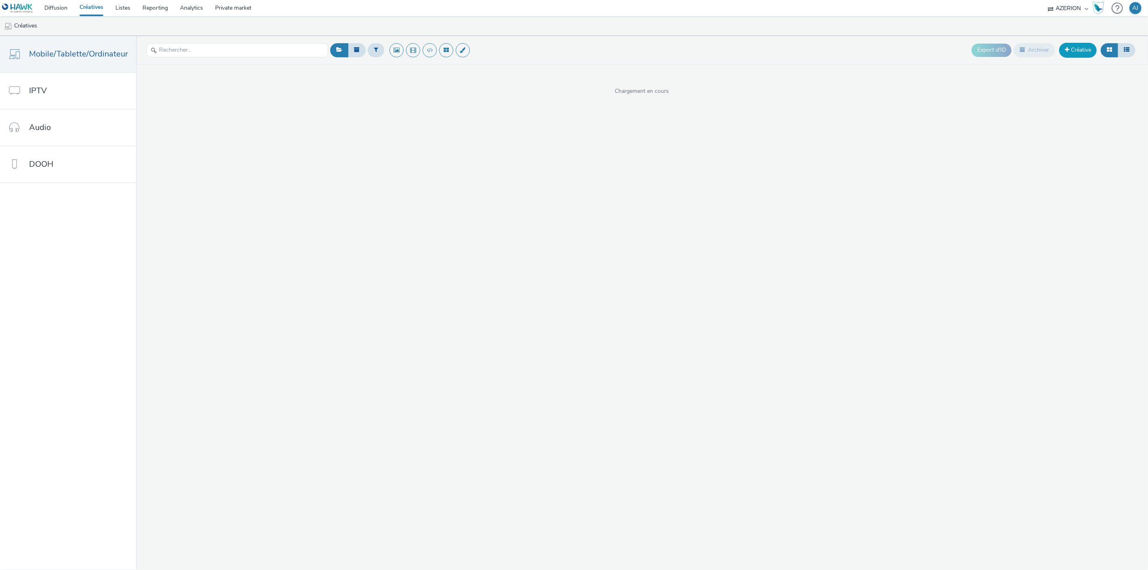
click at [1083, 53] on link "Créative" at bounding box center [1078, 50] width 38 height 15
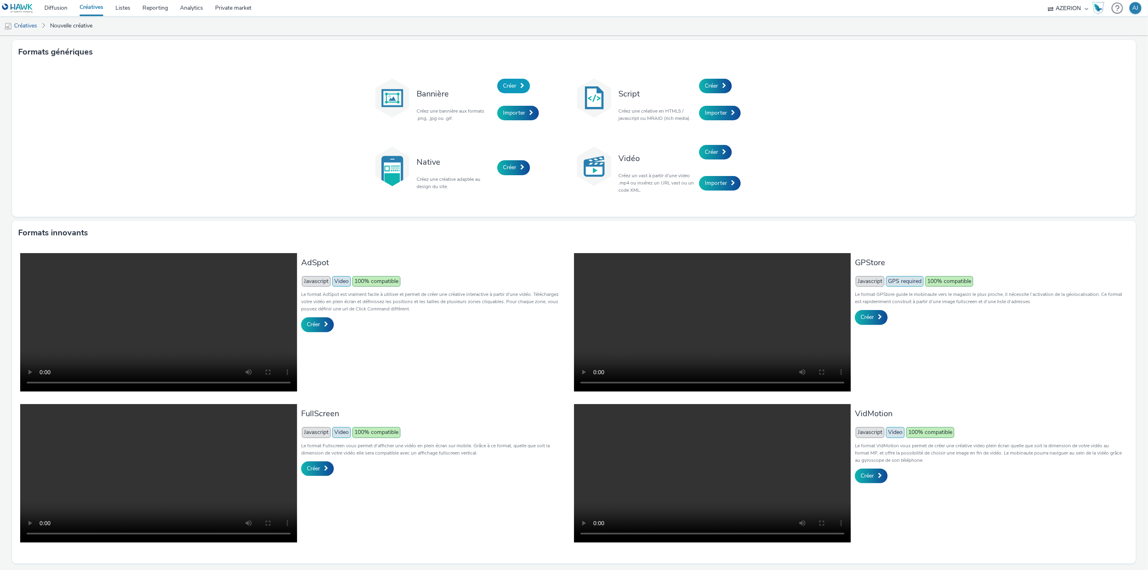
click at [506, 86] on span "Créer" at bounding box center [509, 86] width 13 height 8
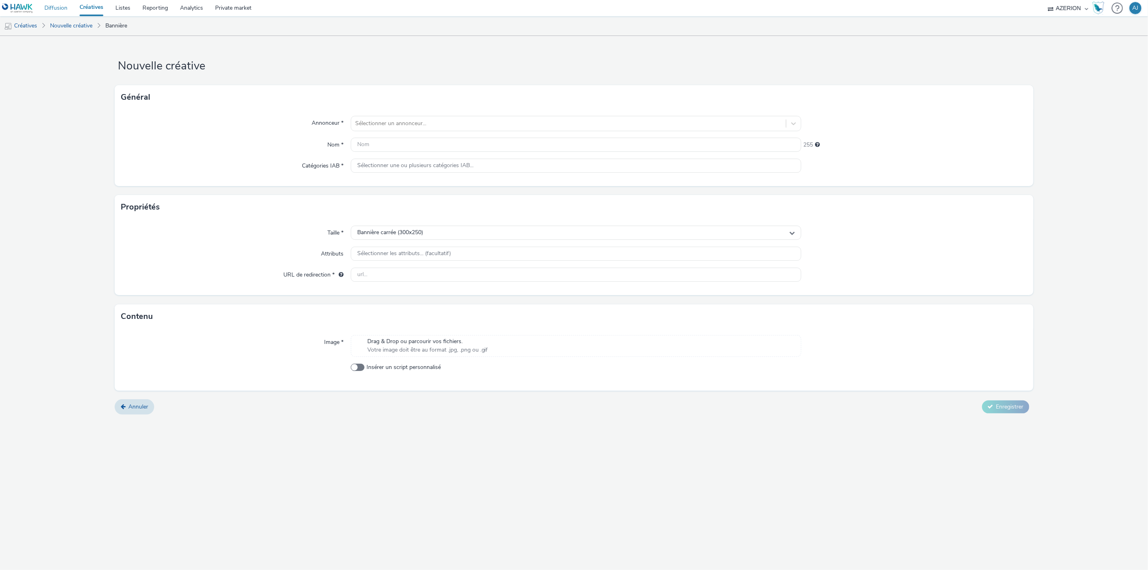
click at [65, 8] on link "Diffusion" at bounding box center [55, 8] width 35 height 16
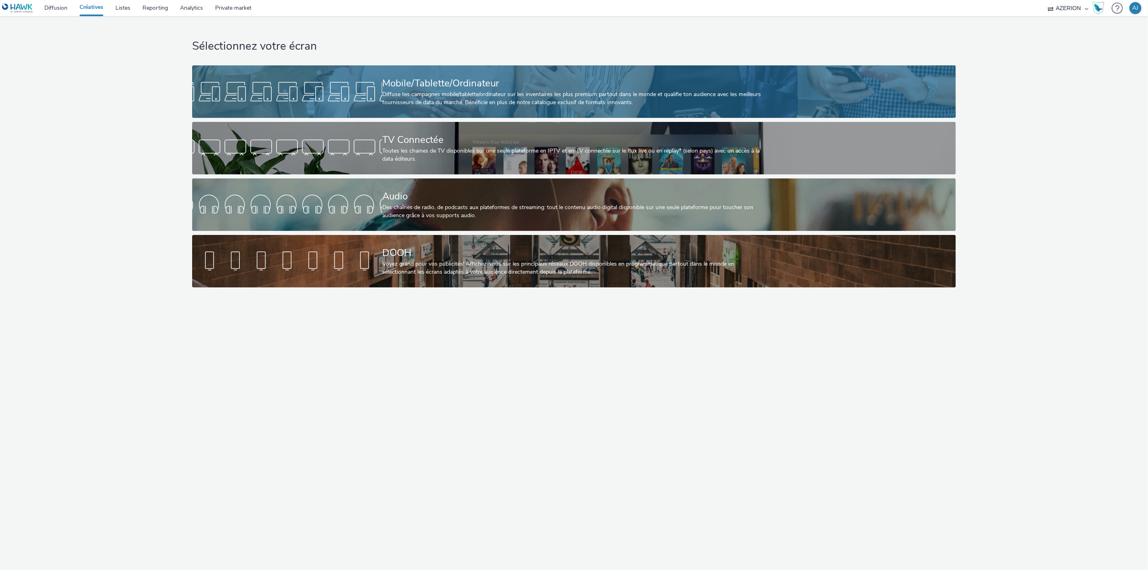
click at [416, 90] on div "Diffuse tes campagnes mobile/tablette/ordinateur sur les inventaires les plus p…" at bounding box center [572, 98] width 380 height 17
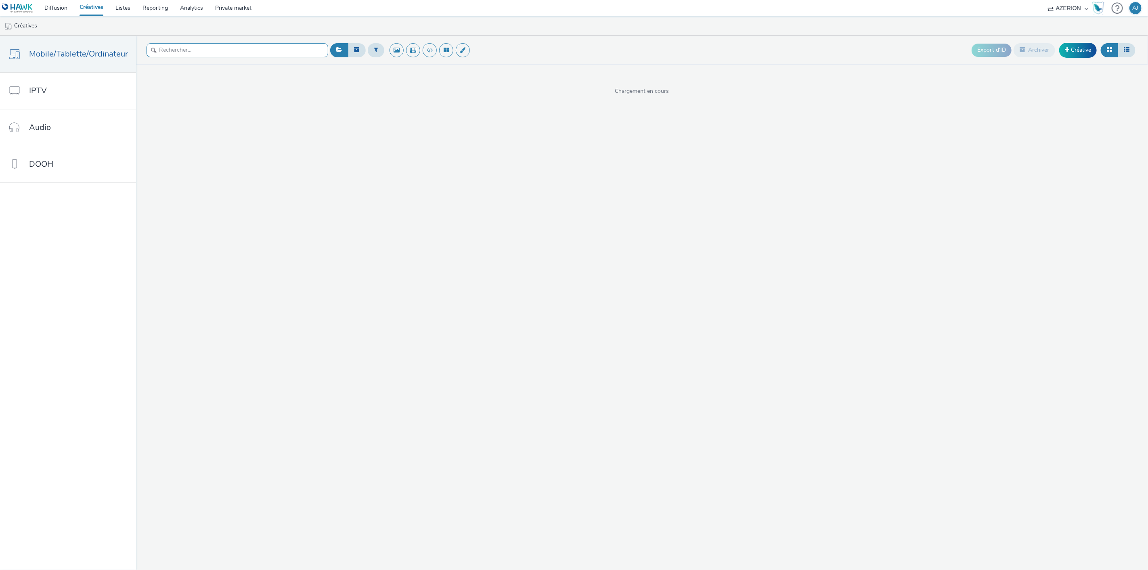
click at [241, 55] on input "text" at bounding box center [238, 50] width 182 height 14
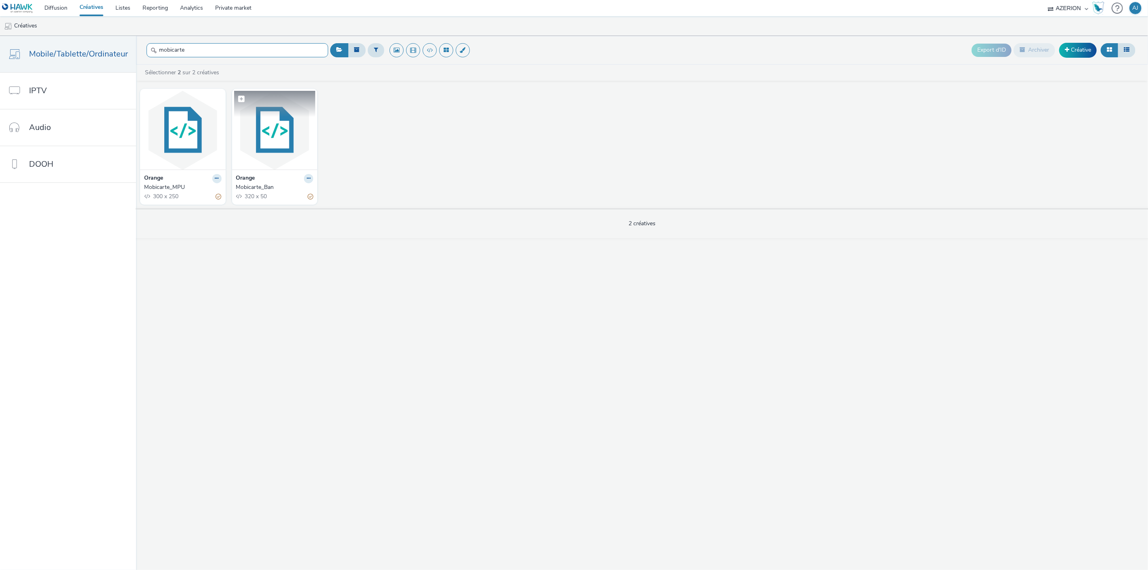
type input "mobicarte"
click at [256, 157] on img at bounding box center [275, 130] width 82 height 79
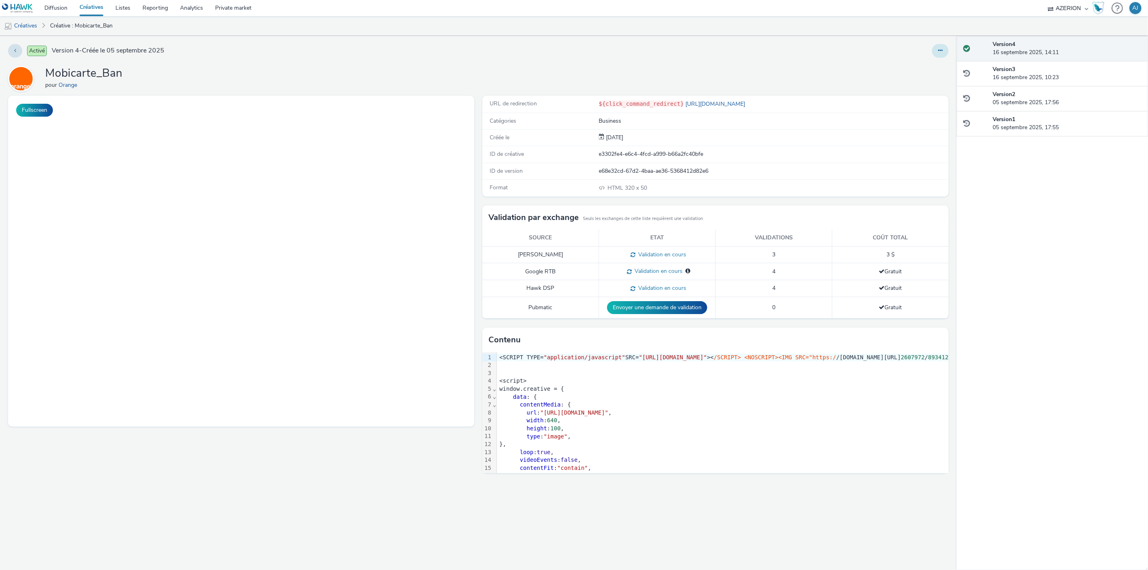
click at [933, 55] on button at bounding box center [940, 51] width 17 height 14
click at [931, 65] on link "Modifier" at bounding box center [918, 67] width 61 height 16
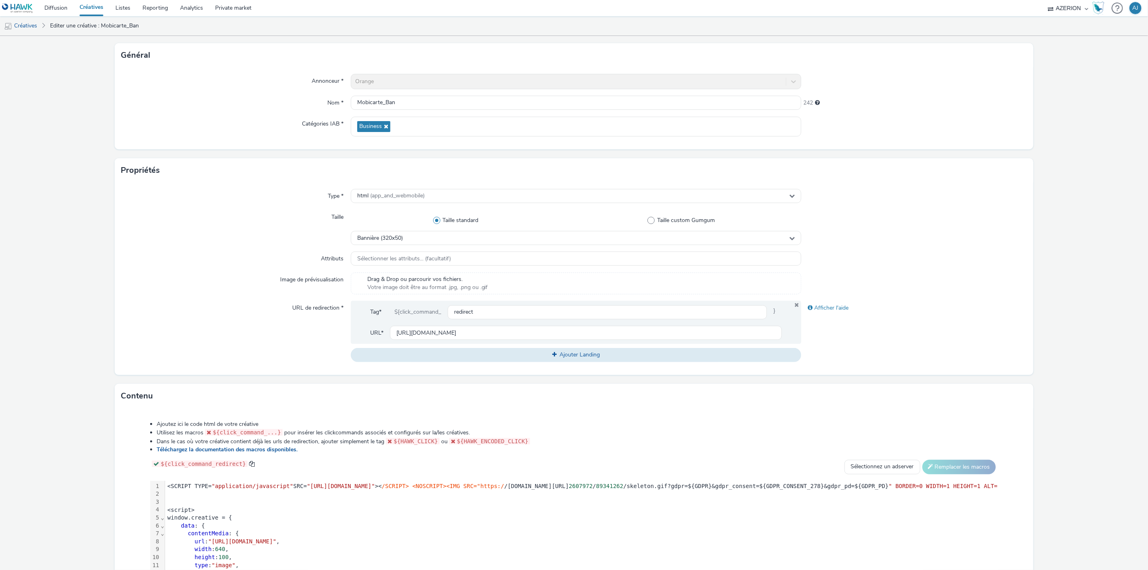
scroll to position [127, 0]
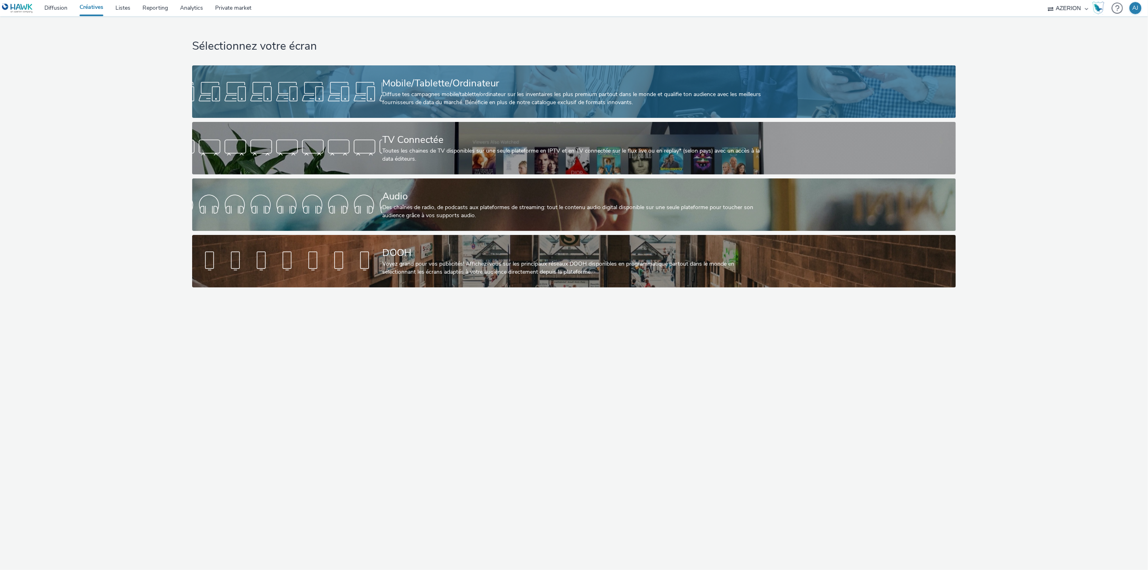
click at [435, 78] on div "Mobile/Tablette/Ordinateur" at bounding box center [572, 83] width 380 height 14
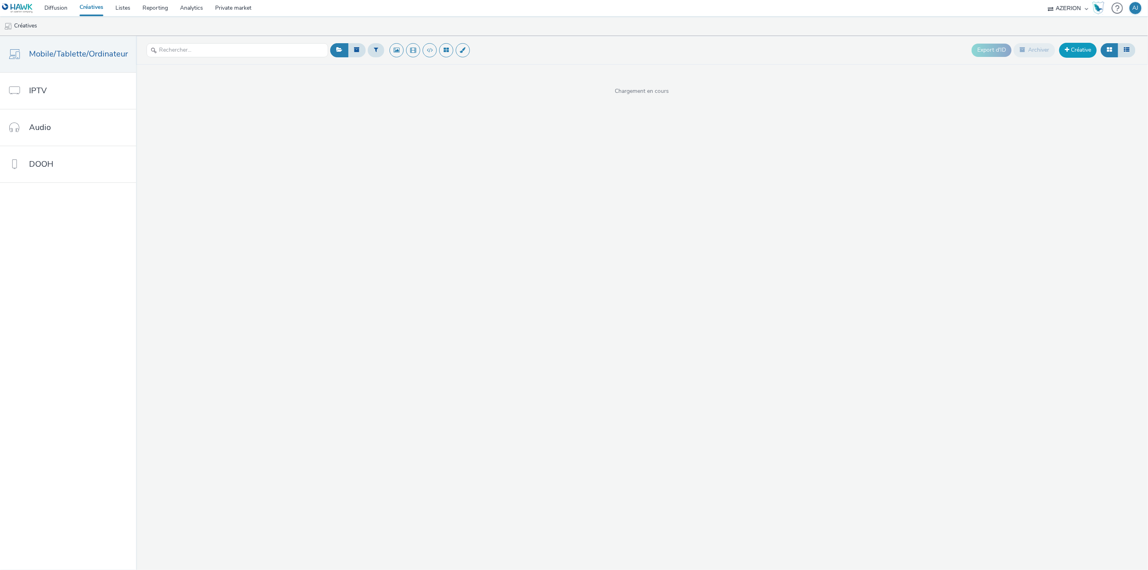
click at [1078, 48] on link "Créative" at bounding box center [1078, 50] width 38 height 15
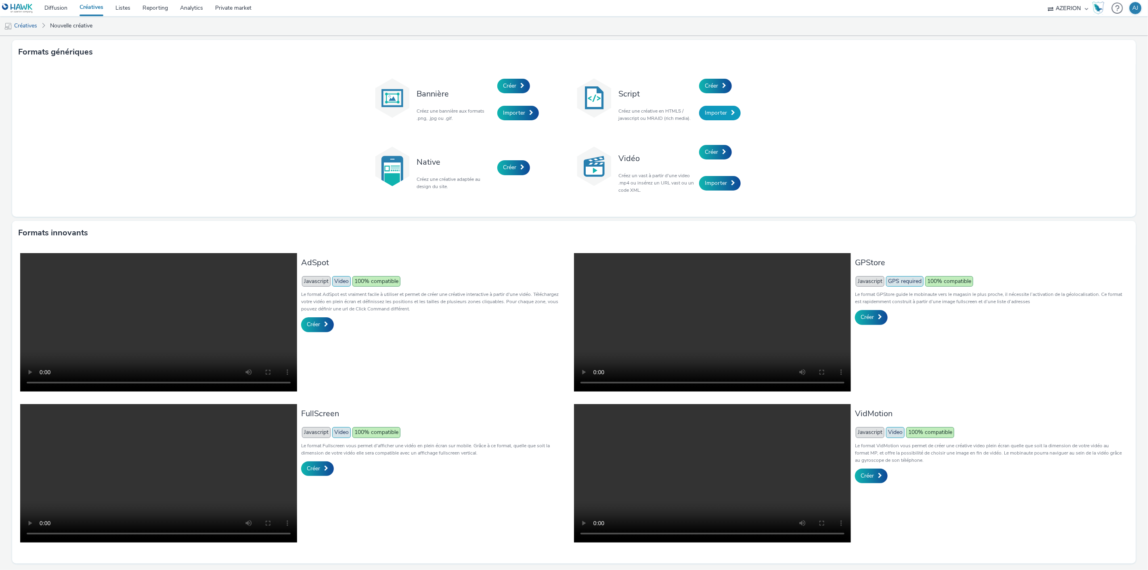
click at [709, 110] on span "Importer" at bounding box center [716, 113] width 22 height 8
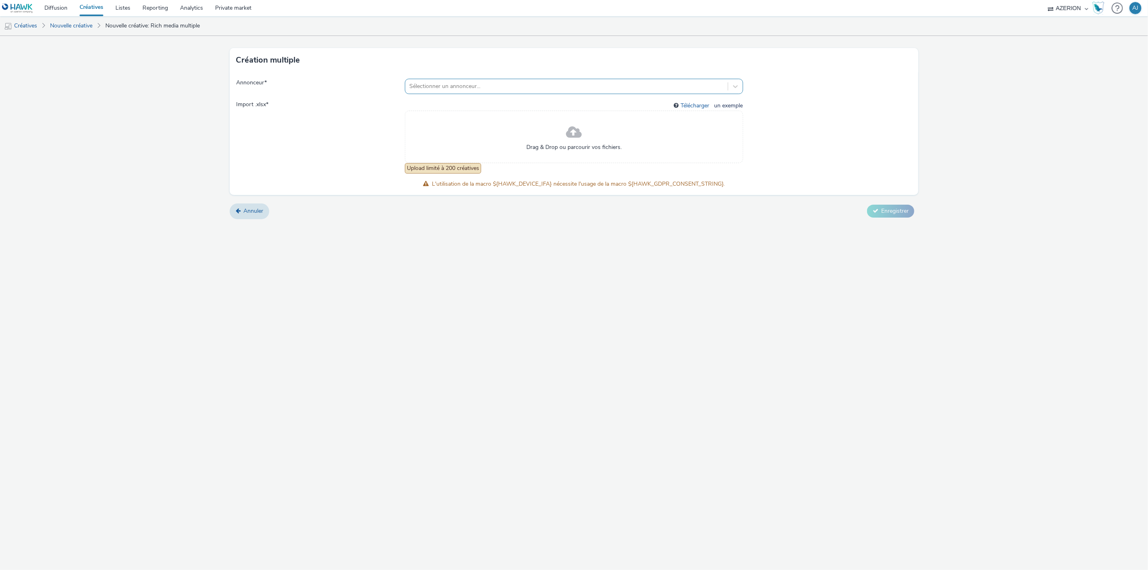
click at [446, 85] on div at bounding box center [566, 87] width 314 height 10
type input "conforama"
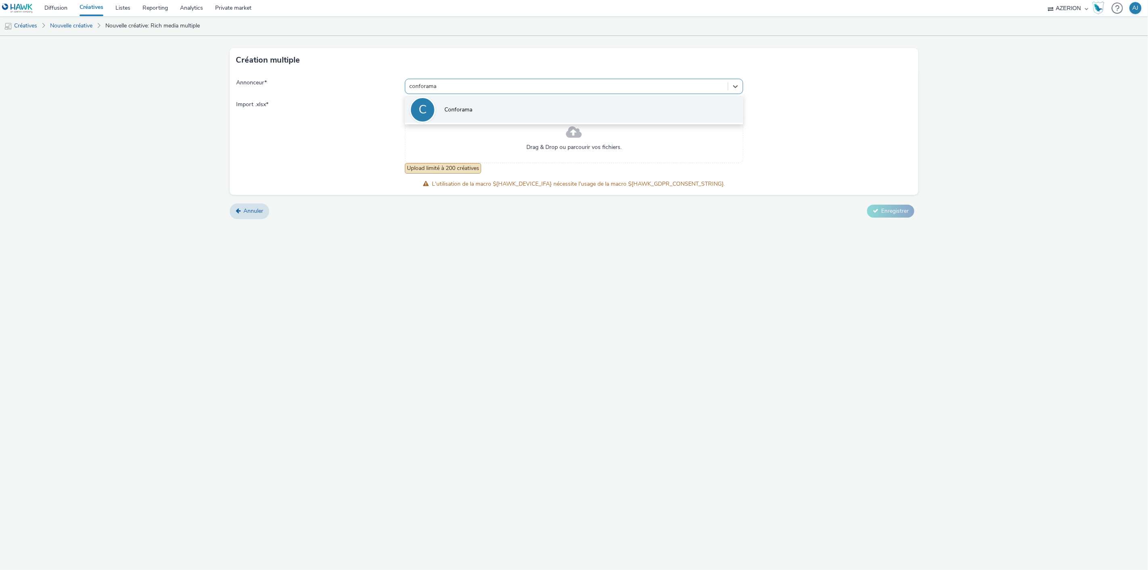
click at [458, 103] on li "C Conforama" at bounding box center [574, 109] width 338 height 27
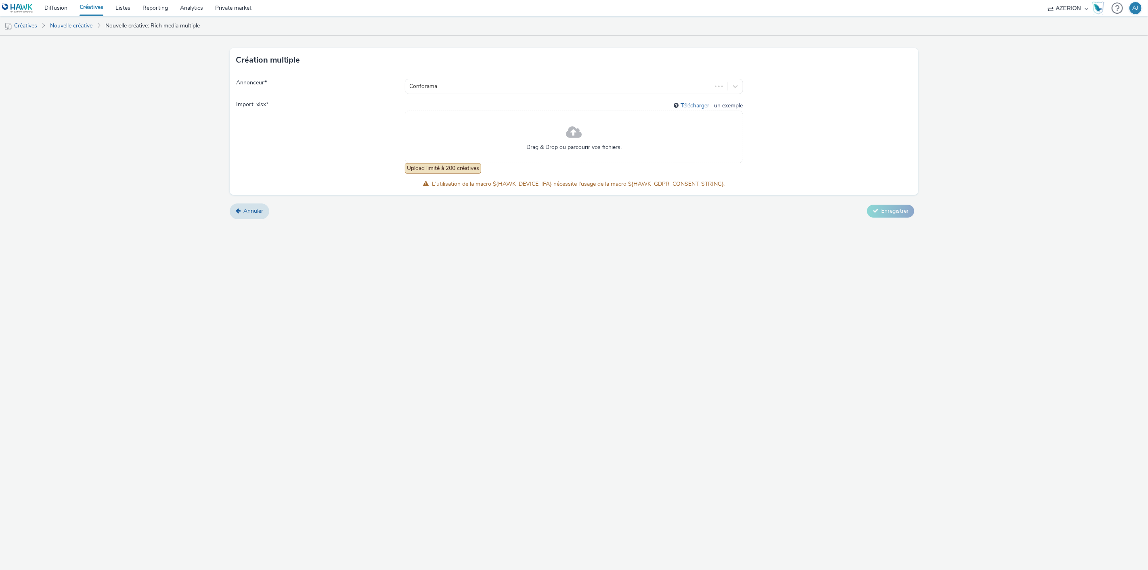
click at [693, 106] on link "Télécharger" at bounding box center [697, 106] width 32 height 8
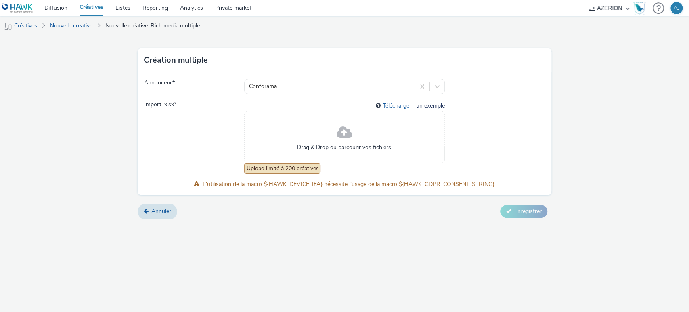
click at [642, 85] on form "Création multiple Annonceur * Conforama Import .xlsx * Télécharger un exemple D…" at bounding box center [344, 130] width 689 height 189
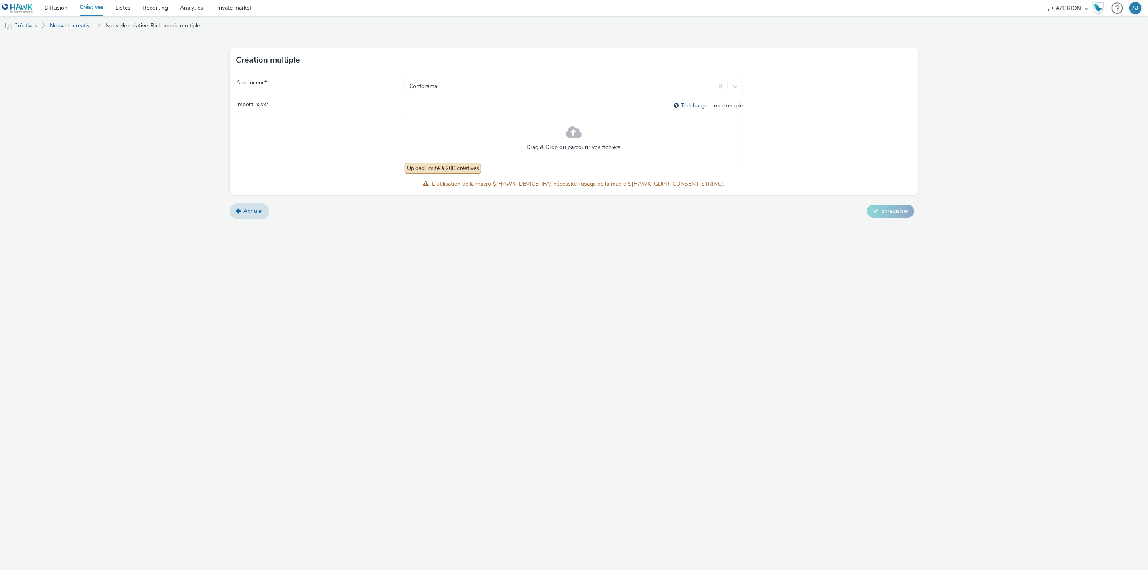
click at [570, 141] on span at bounding box center [574, 132] width 16 height 21
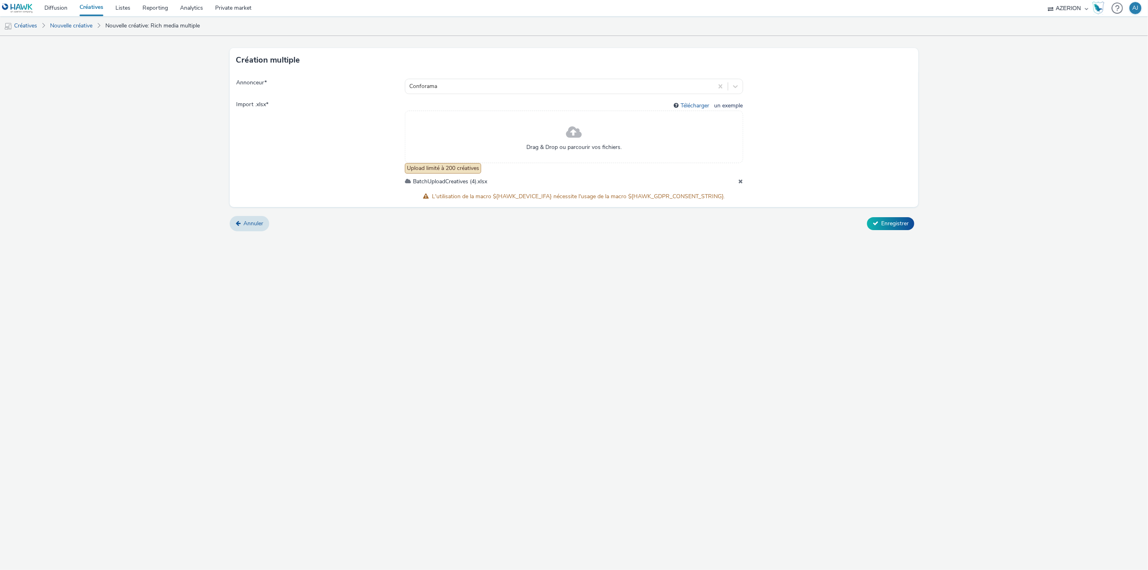
click at [879, 216] on div "Annuler Enregistrer" at bounding box center [574, 223] width 689 height 15
click at [881, 225] on button "Enregistrer" at bounding box center [890, 223] width 47 height 13
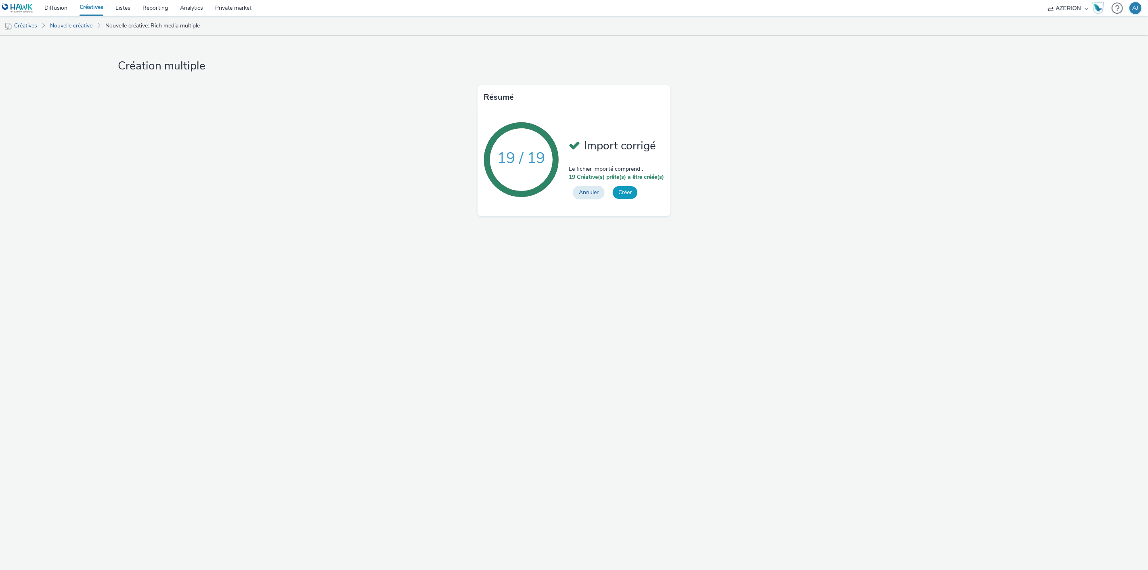
click at [627, 191] on button "Créer" at bounding box center [625, 192] width 25 height 13
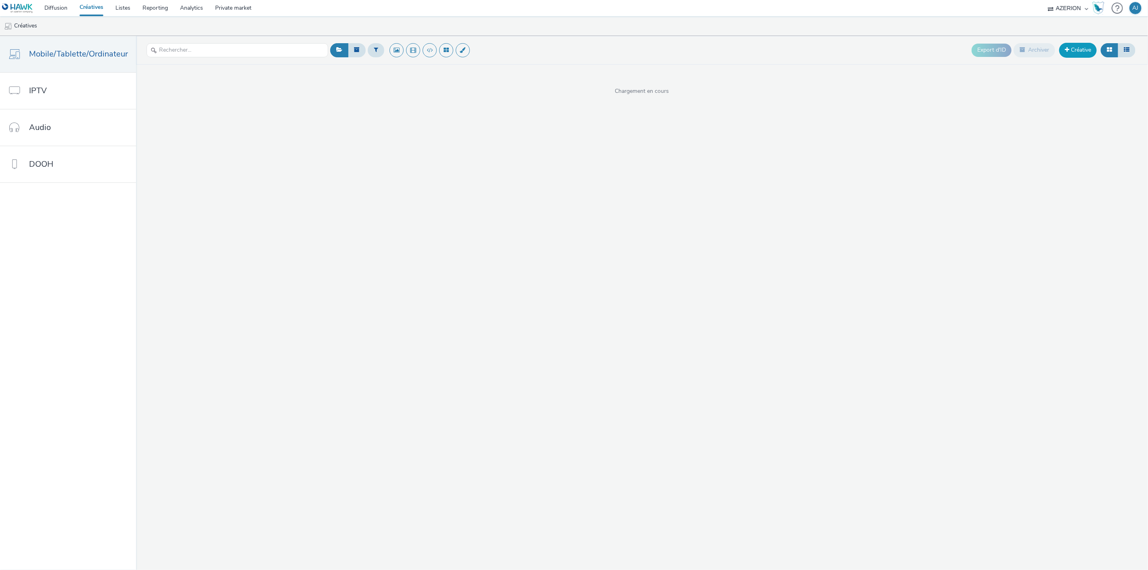
click at [1083, 52] on link "Créative" at bounding box center [1078, 50] width 38 height 15
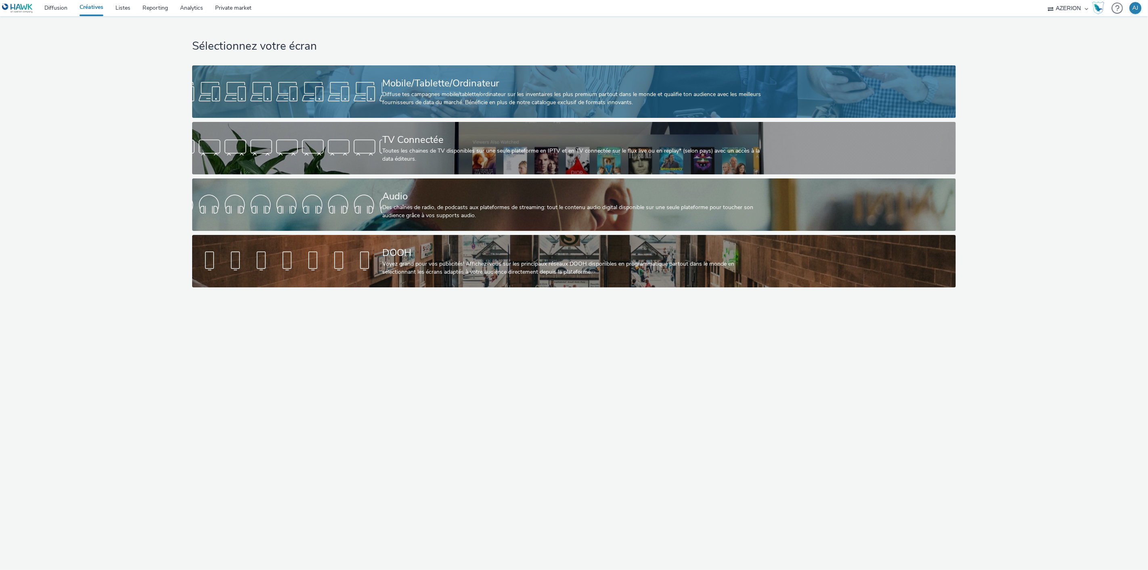
click at [424, 94] on div "Diffuse tes campagnes mobile/tablette/ordinateur sur les inventaires les plus p…" at bounding box center [572, 98] width 380 height 17
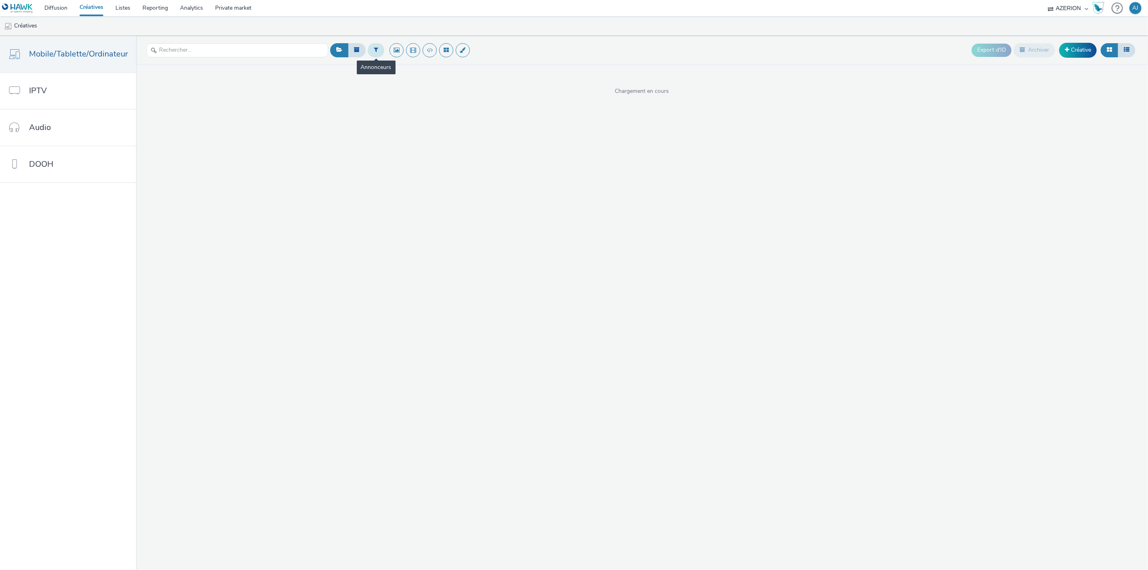
click at [374, 54] on button at bounding box center [376, 50] width 17 height 14
click at [401, 51] on div at bounding box center [409, 53] width 41 height 10
type input "conforama"
click at [415, 68] on span "Conforama" at bounding box center [403, 65] width 28 height 8
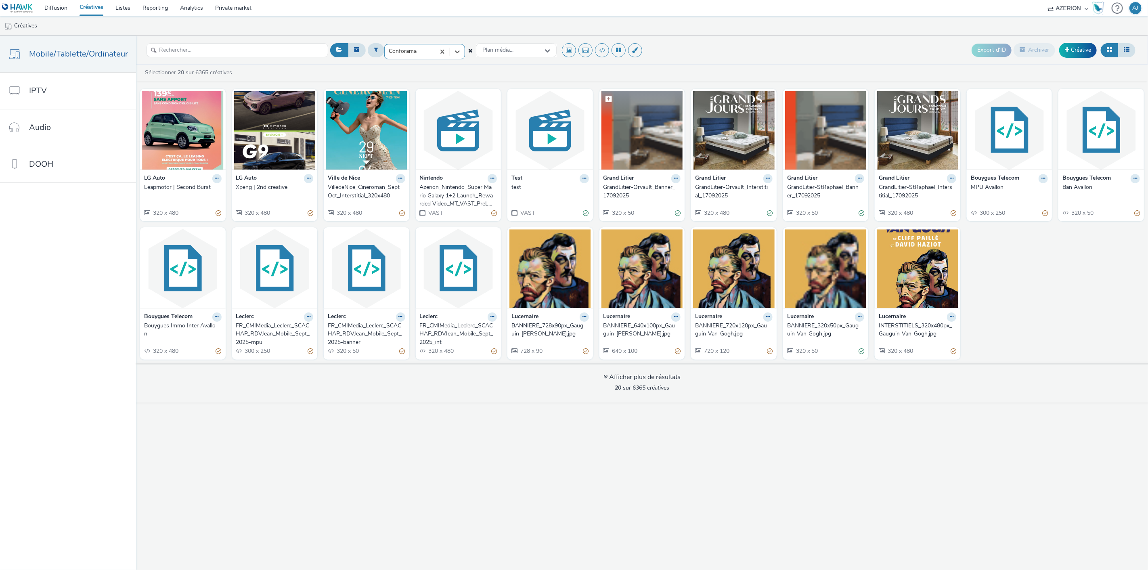
click at [627, 140] on img at bounding box center [643, 130] width 82 height 79
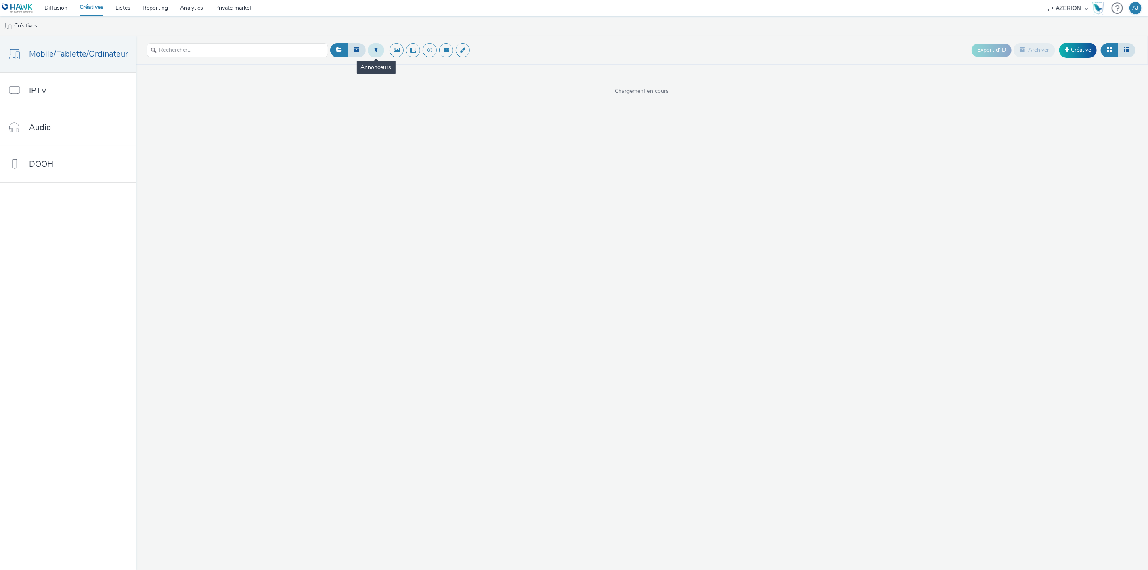
click at [377, 47] on button at bounding box center [376, 50] width 17 height 14
click at [403, 51] on div at bounding box center [409, 53] width 41 height 10
type input "conforama"
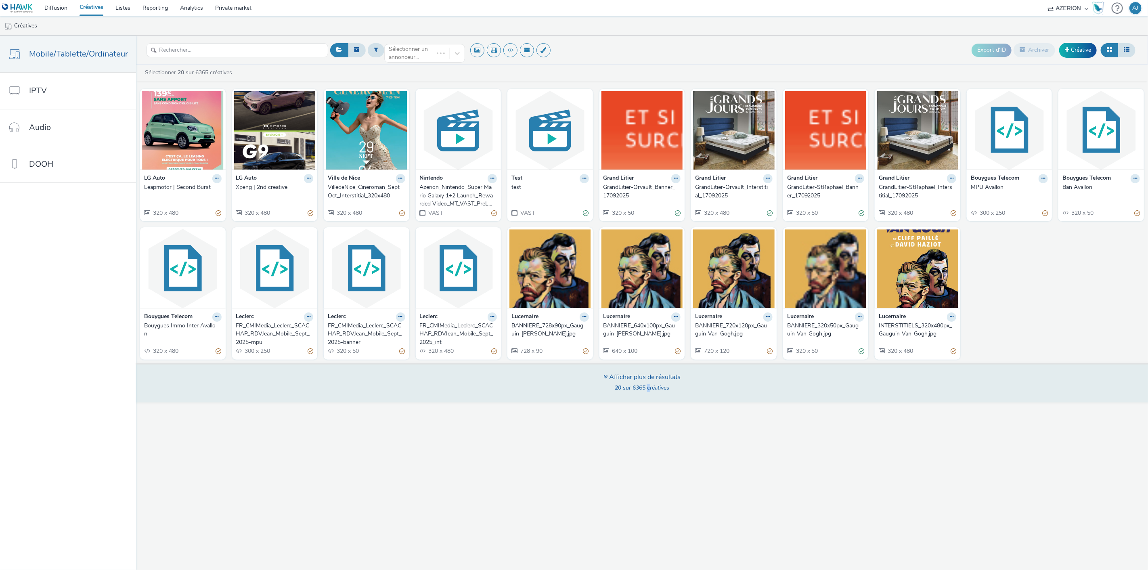
click at [648, 396] on div "Afficher plus de résultats 20 sur 6365 créatives" at bounding box center [642, 382] width 1018 height 39
click at [644, 376] on div "Afficher plus de résultats" at bounding box center [642, 377] width 77 height 9
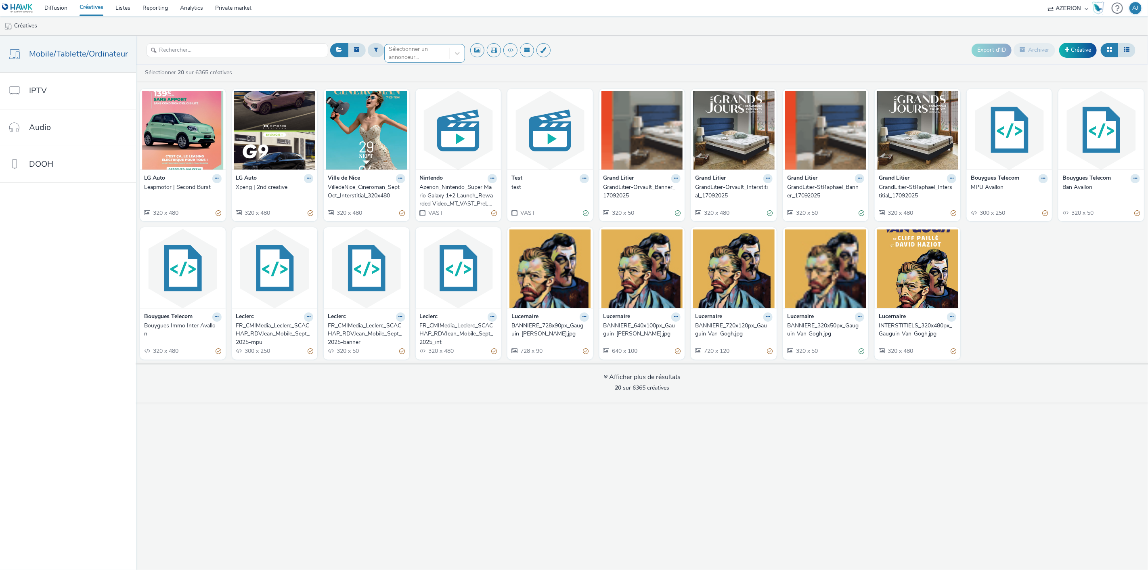
click at [434, 46] on div "Sélectionner un annonceur..." at bounding box center [417, 53] width 57 height 17
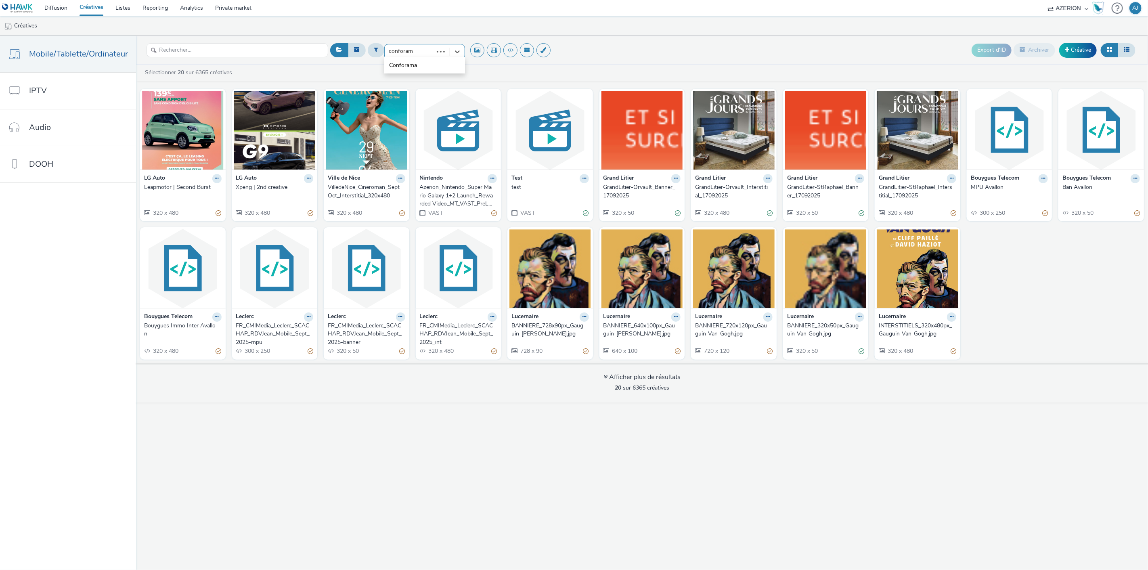
type input "conforama"
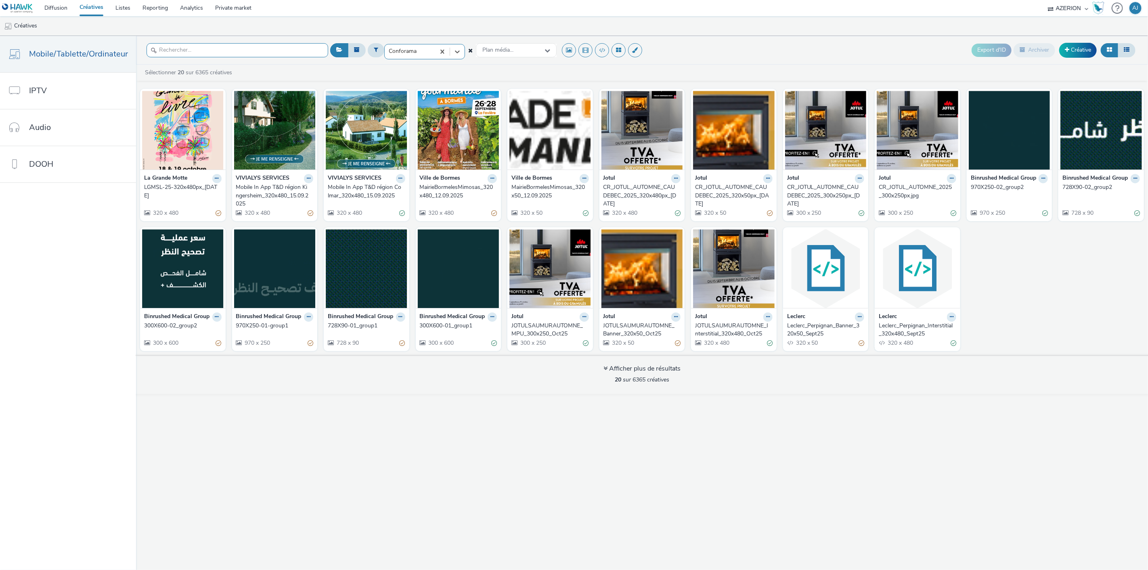
click at [275, 53] on input "text" at bounding box center [238, 50] width 182 height 14
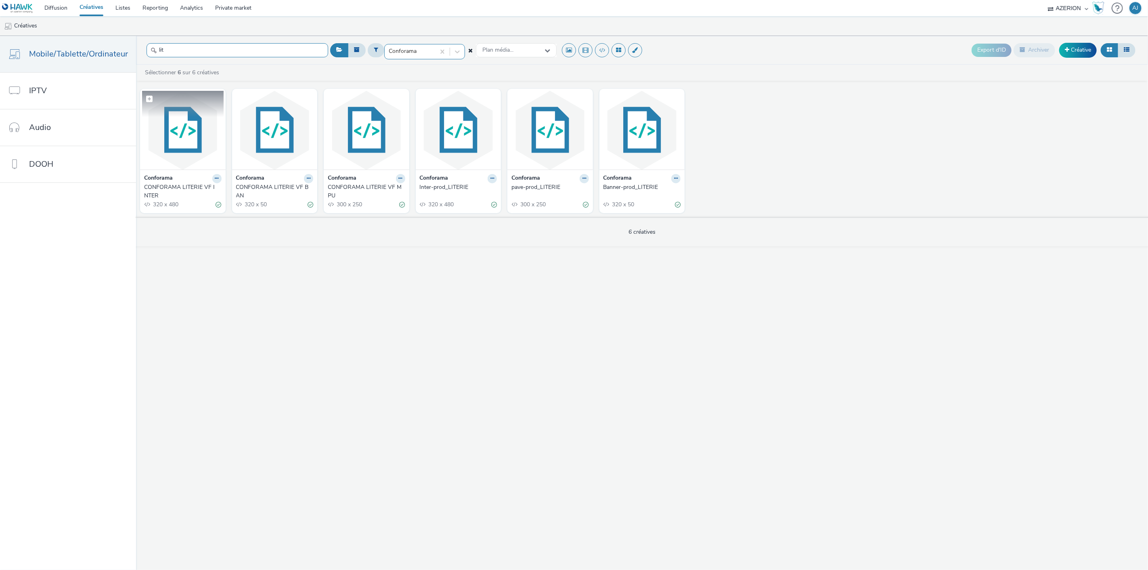
type input "lit"
click at [193, 144] on img at bounding box center [183, 130] width 82 height 79
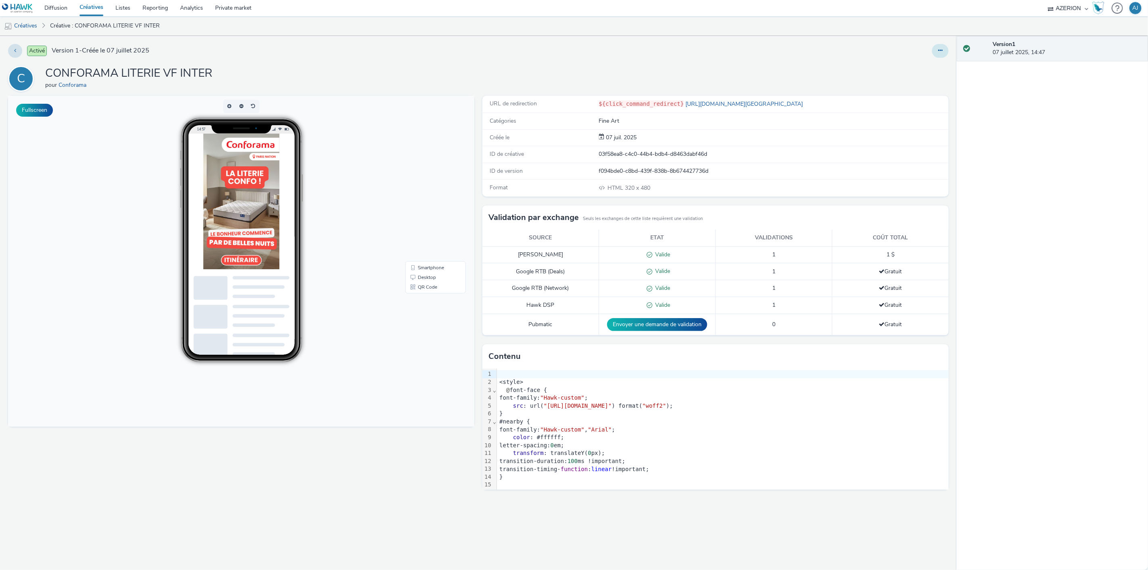
click at [937, 51] on button at bounding box center [940, 51] width 17 height 14
click at [928, 69] on link "Modifier" at bounding box center [918, 67] width 61 height 16
